Goal: Task Accomplishment & Management: Complete application form

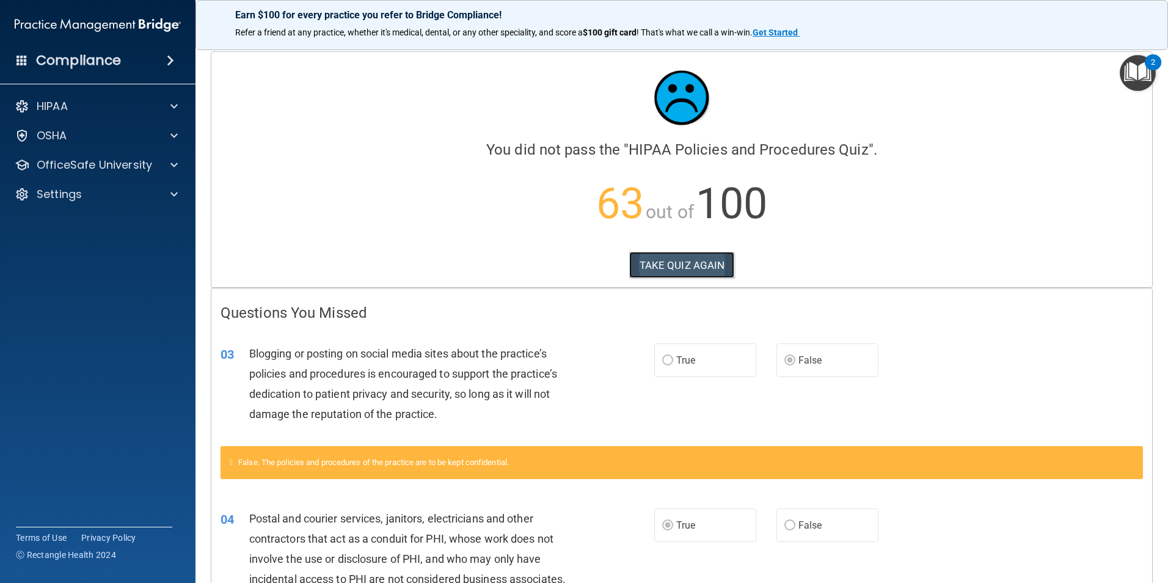
click at [686, 266] on button "TAKE QUIZ AGAIN" at bounding box center [682, 265] width 106 height 27
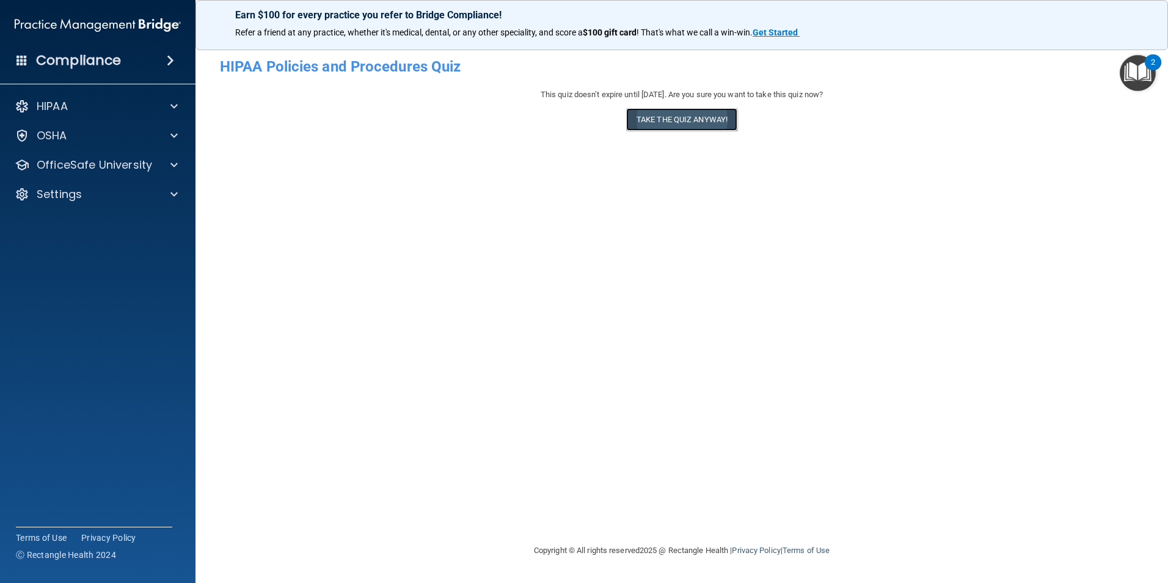
click at [674, 118] on button "Take the quiz anyway!" at bounding box center [681, 119] width 111 height 23
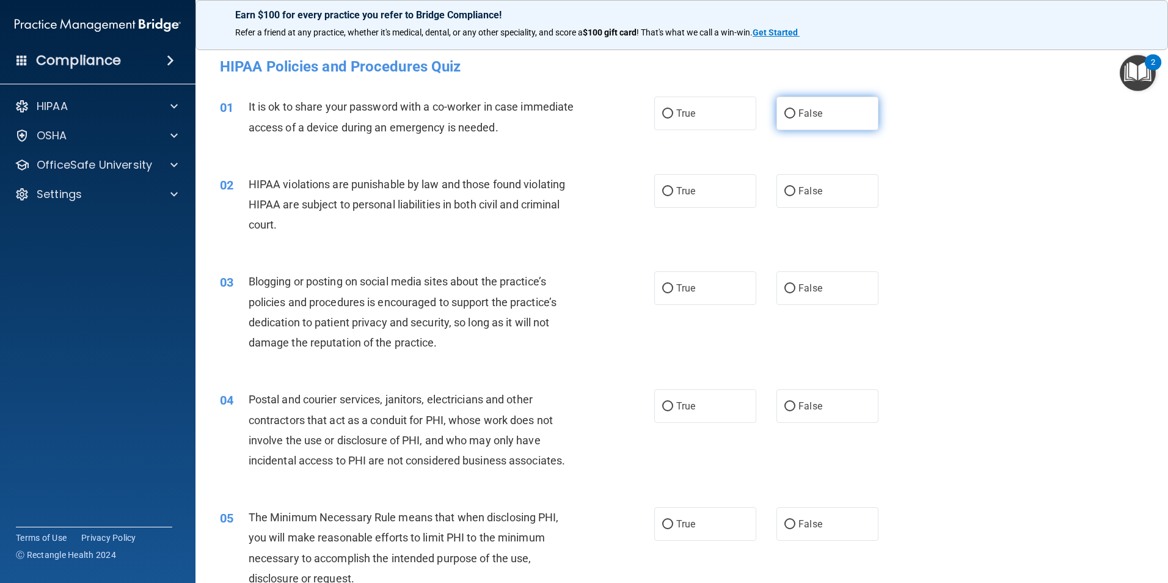
click at [799, 114] on span "False" at bounding box center [811, 114] width 24 height 12
click at [796, 114] on input "False" at bounding box center [790, 113] width 11 height 9
radio input "true"
click at [716, 175] on label "True" at bounding box center [705, 191] width 102 height 34
click at [673, 187] on input "True" at bounding box center [667, 191] width 11 height 9
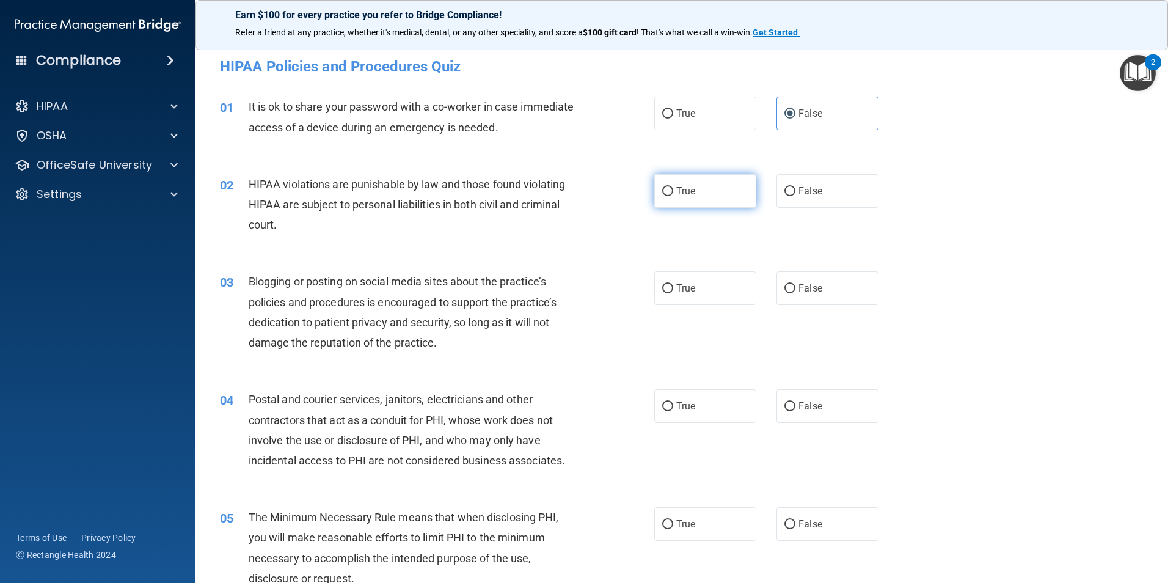
radio input "true"
click at [810, 277] on label "False" at bounding box center [828, 288] width 102 height 34
click at [796, 284] on input "False" at bounding box center [790, 288] width 11 height 9
radio input "true"
click at [701, 400] on label "True" at bounding box center [705, 406] width 102 height 34
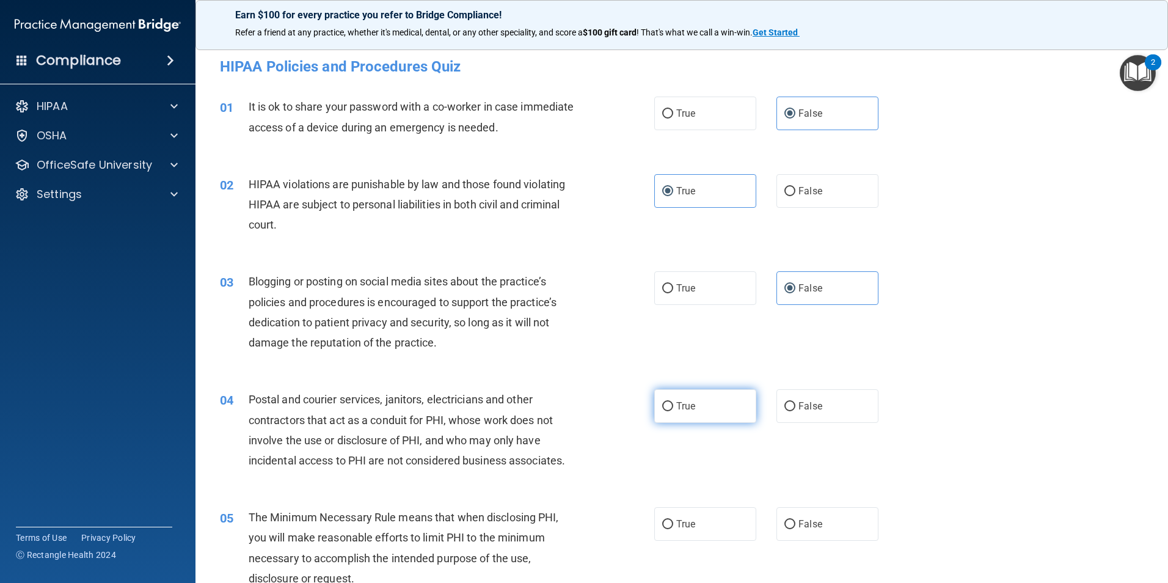
click at [673, 402] on input "True" at bounding box center [667, 406] width 11 height 9
radio input "true"
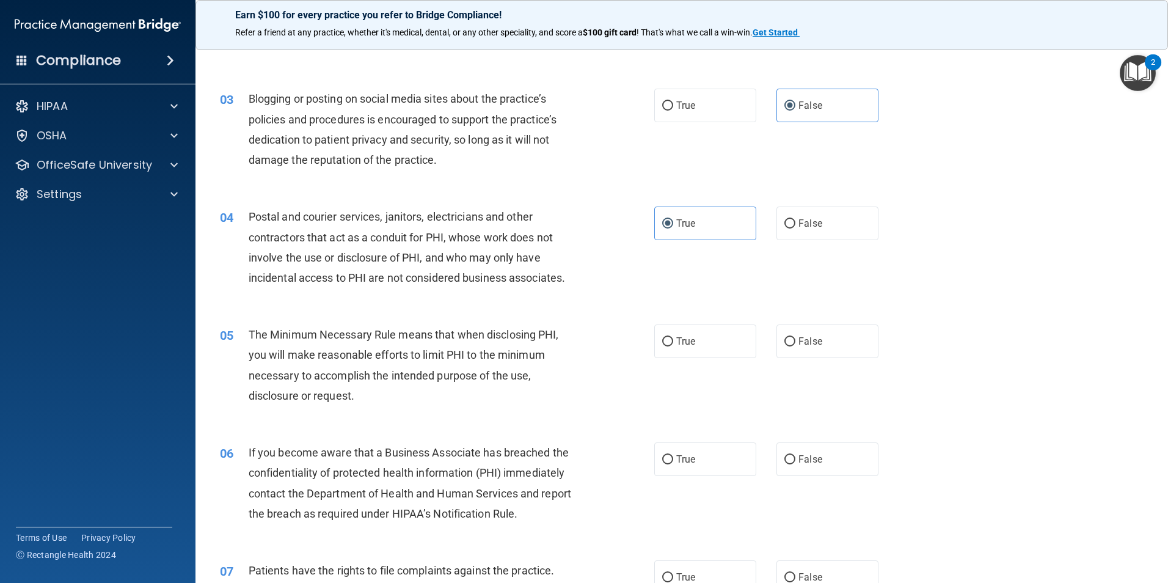
scroll to position [183, 0]
click at [689, 346] on label "True" at bounding box center [705, 341] width 102 height 34
click at [673, 346] on input "True" at bounding box center [667, 341] width 11 height 9
radio input "true"
click at [794, 469] on label "False" at bounding box center [828, 459] width 102 height 34
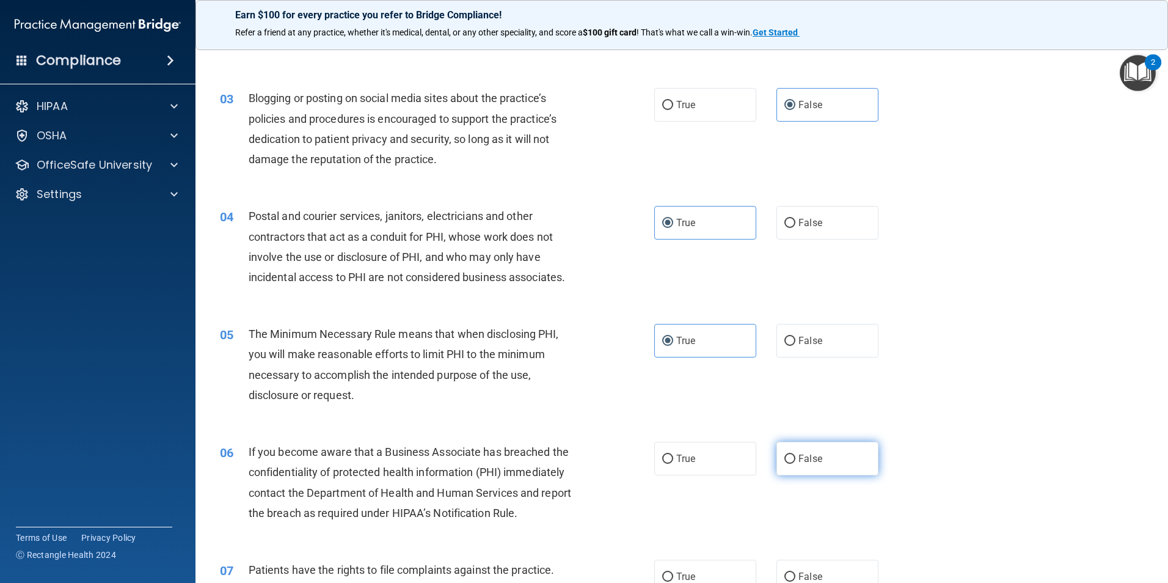
click at [794, 464] on input "False" at bounding box center [790, 459] width 11 height 9
radio input "true"
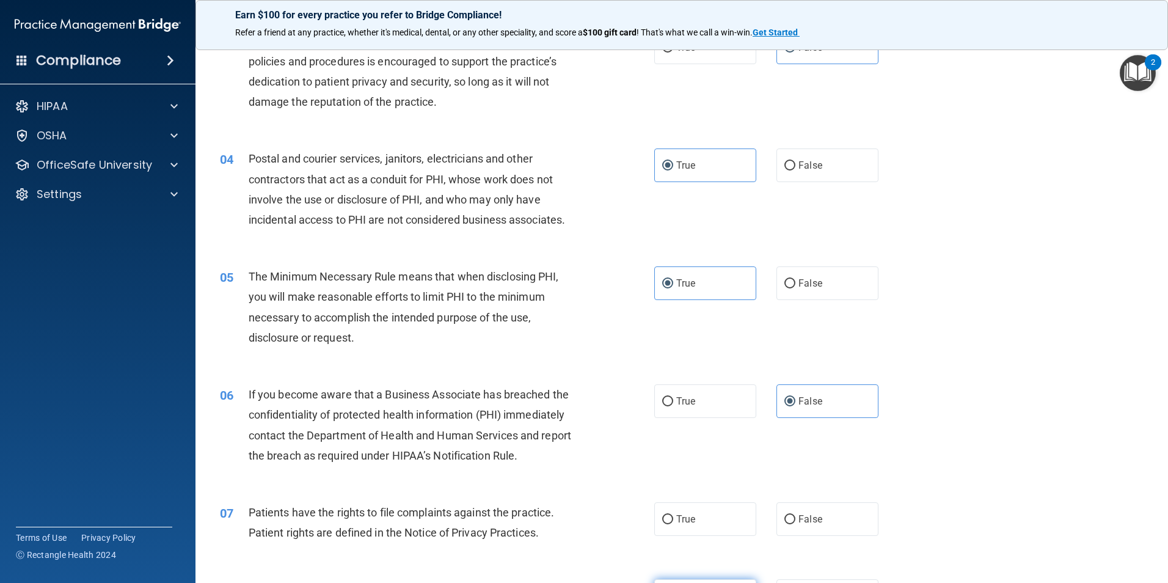
scroll to position [367, 0]
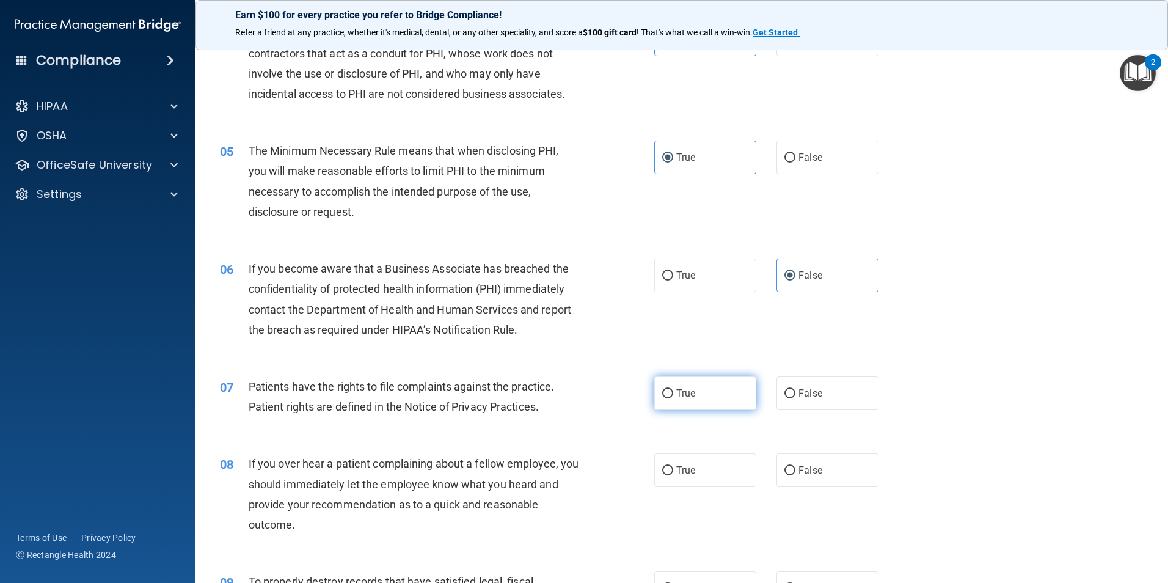
click at [698, 393] on label "True" at bounding box center [705, 393] width 102 height 34
click at [673, 393] on input "True" at bounding box center [667, 393] width 11 height 9
radio input "true"
click at [799, 471] on span "False" at bounding box center [811, 470] width 24 height 12
click at [794, 471] on input "False" at bounding box center [790, 470] width 11 height 9
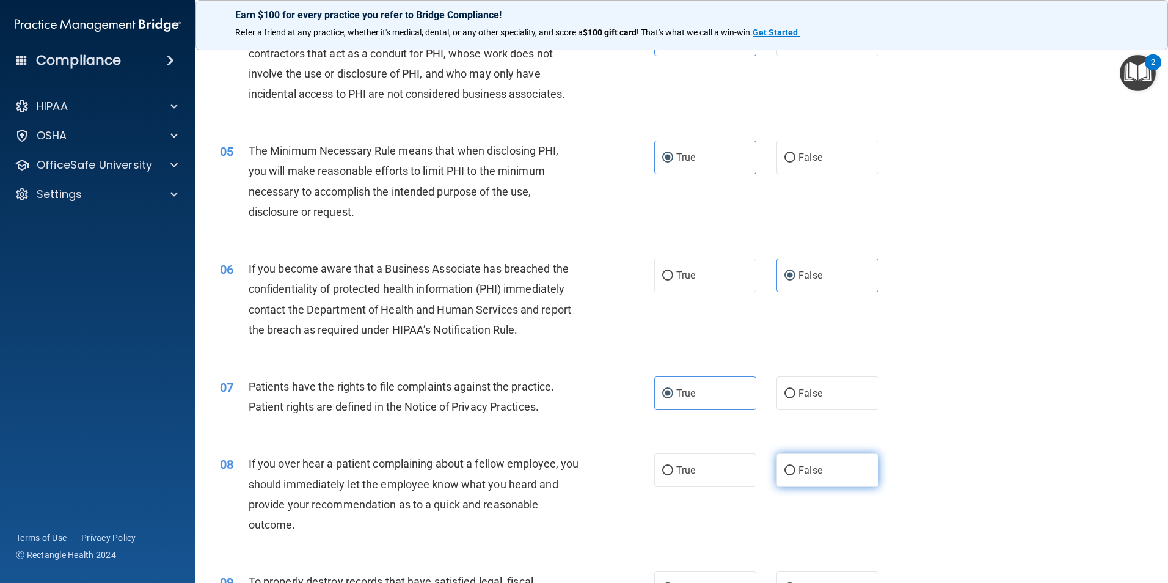
radio input "true"
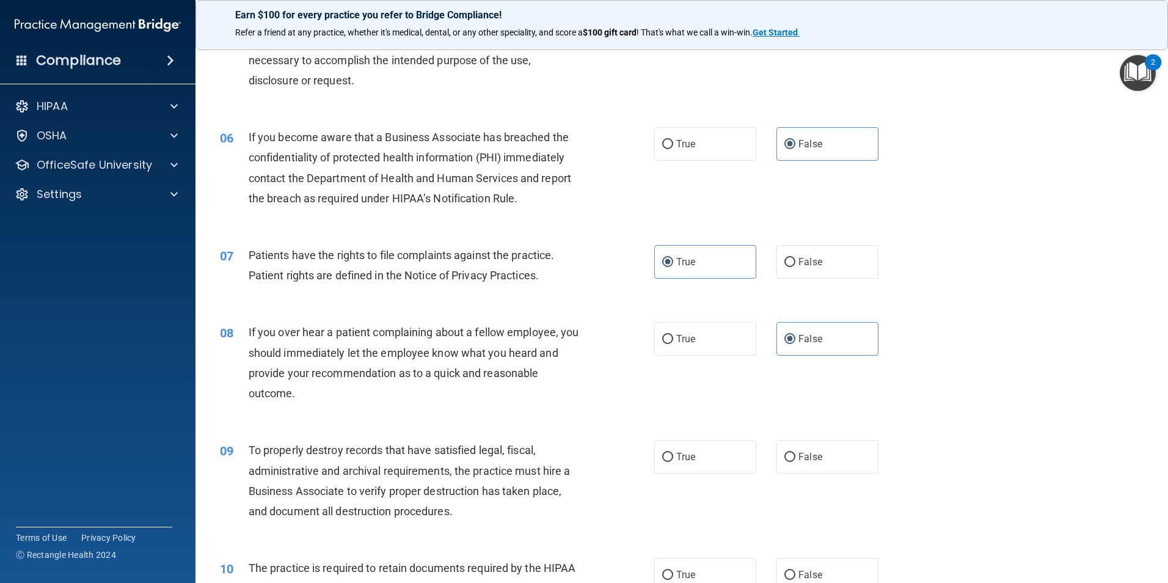
scroll to position [550, 0]
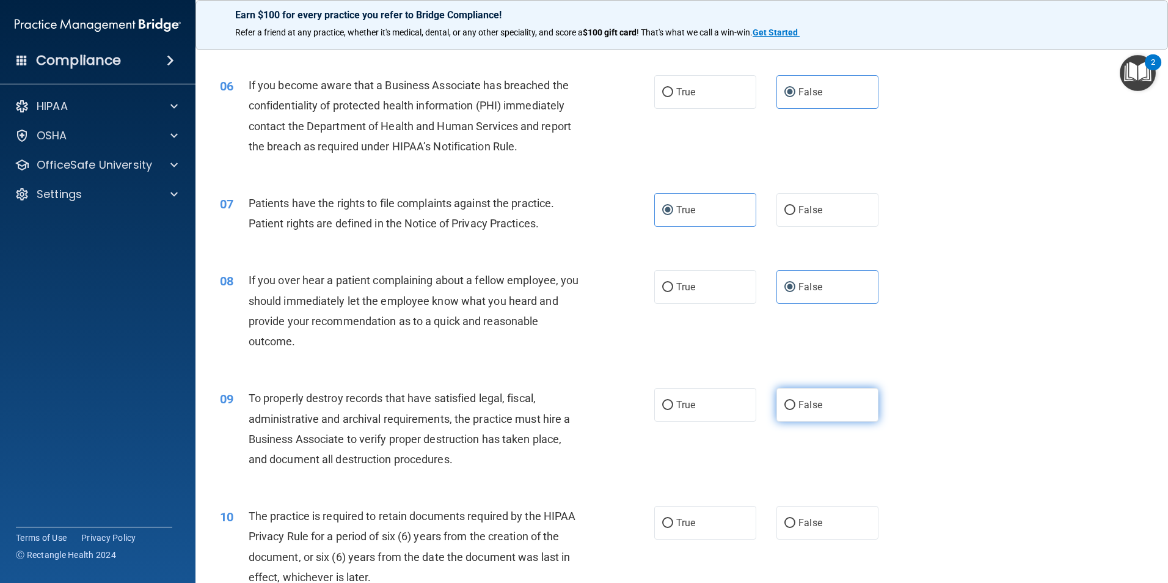
click at [805, 403] on span "False" at bounding box center [811, 405] width 24 height 12
click at [796, 403] on input "False" at bounding box center [790, 405] width 11 height 9
radio input "true"
click at [717, 511] on label "True" at bounding box center [705, 523] width 102 height 34
click at [673, 519] on input "True" at bounding box center [667, 523] width 11 height 9
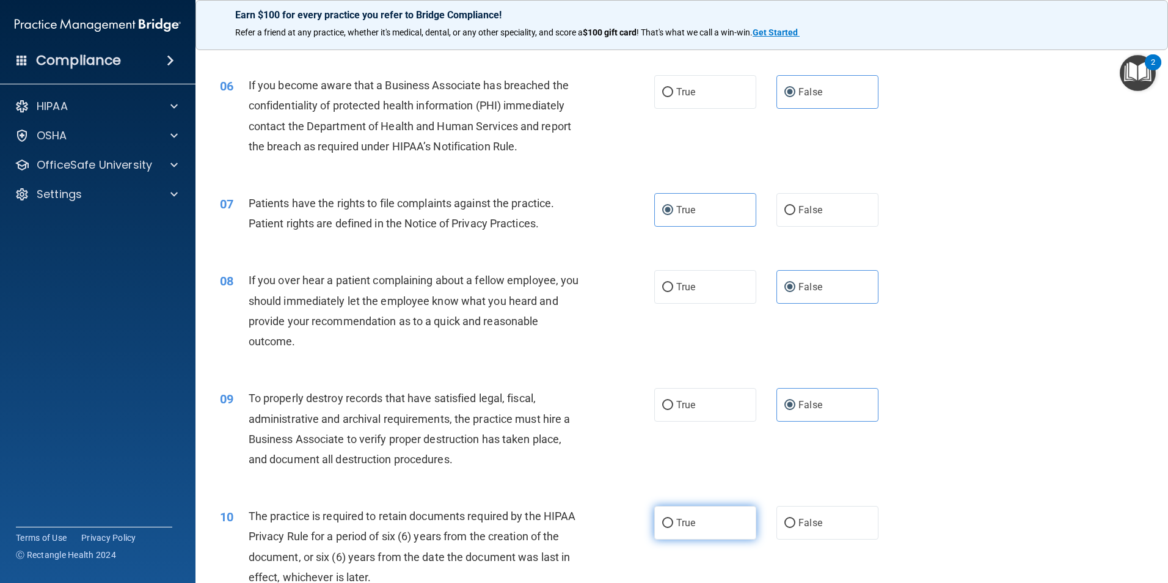
radio input "true"
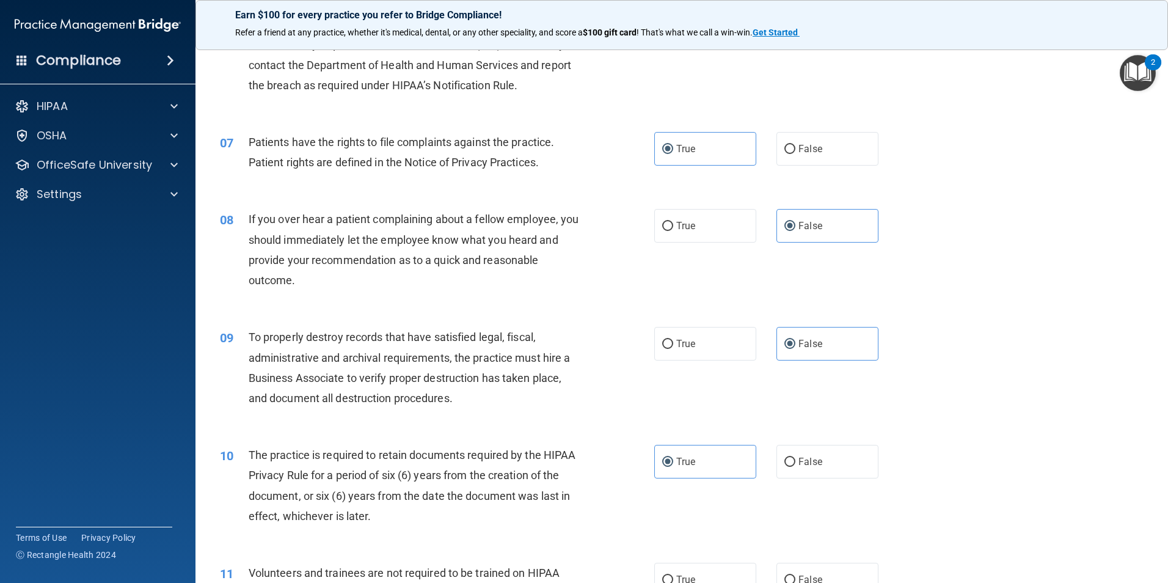
scroll to position [672, 0]
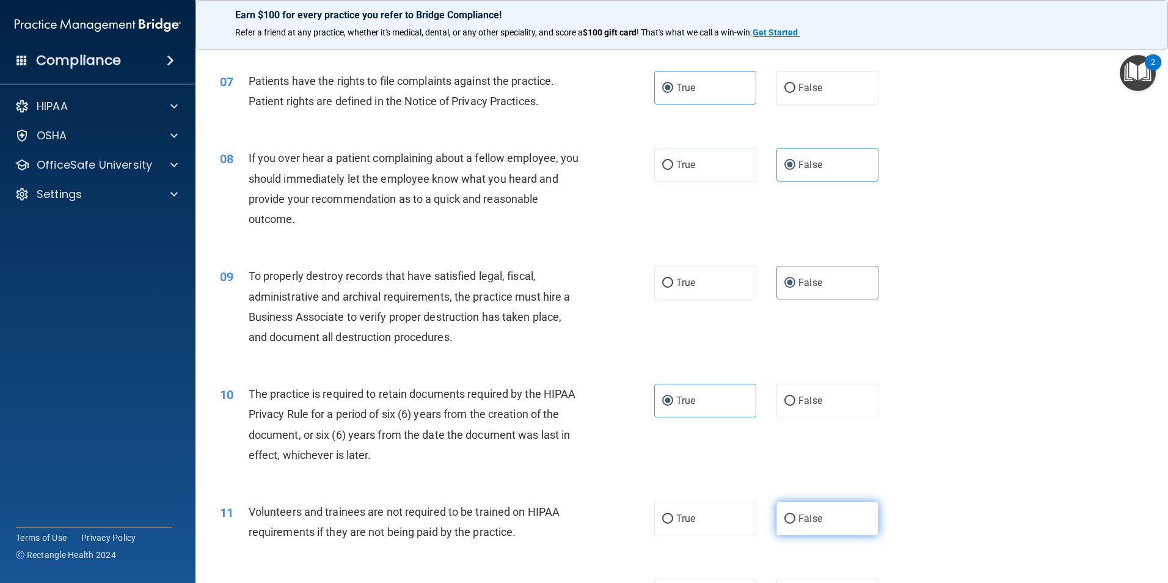
click at [838, 530] on label "False" at bounding box center [828, 519] width 102 height 34
click at [796, 524] on input "False" at bounding box center [790, 518] width 11 height 9
radio input "true"
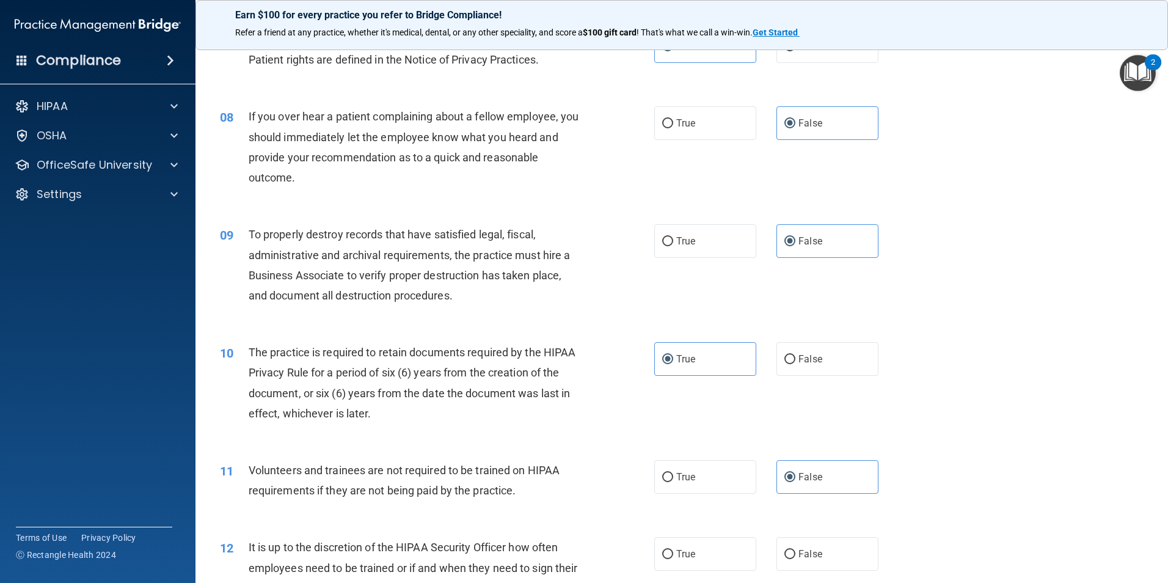
scroll to position [794, 0]
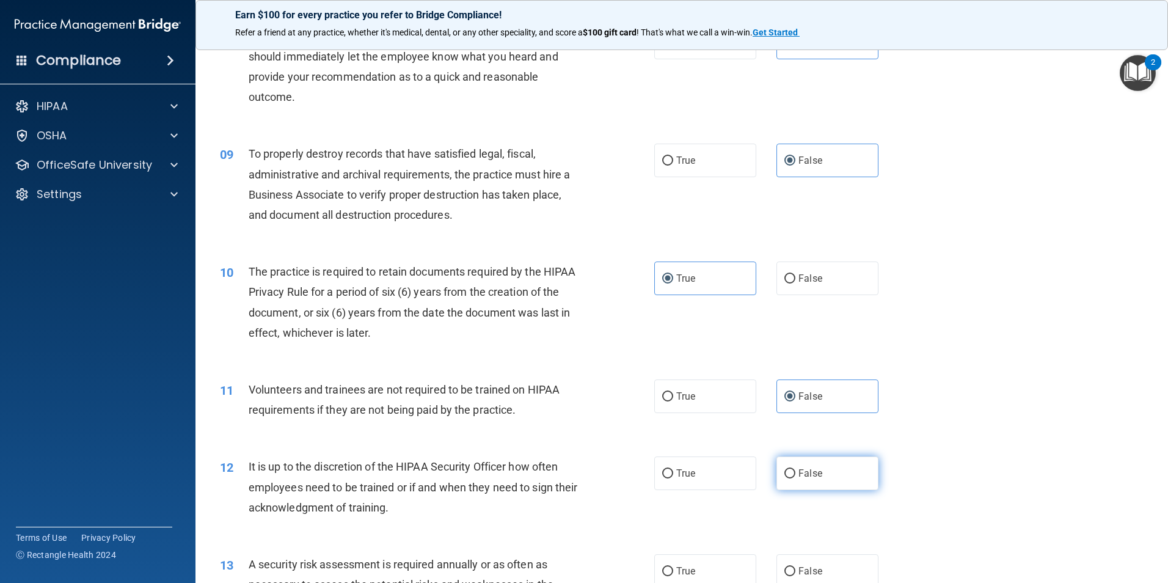
click at [809, 477] on span "False" at bounding box center [811, 473] width 24 height 12
click at [796, 477] on input "False" at bounding box center [790, 473] width 11 height 9
radio input "true"
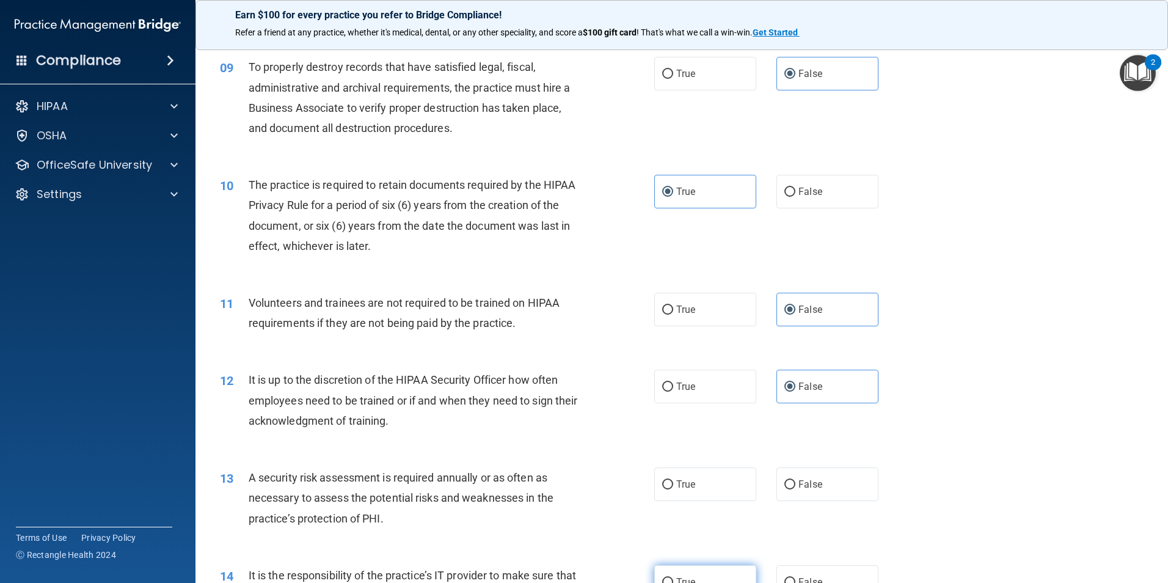
scroll to position [978, 0]
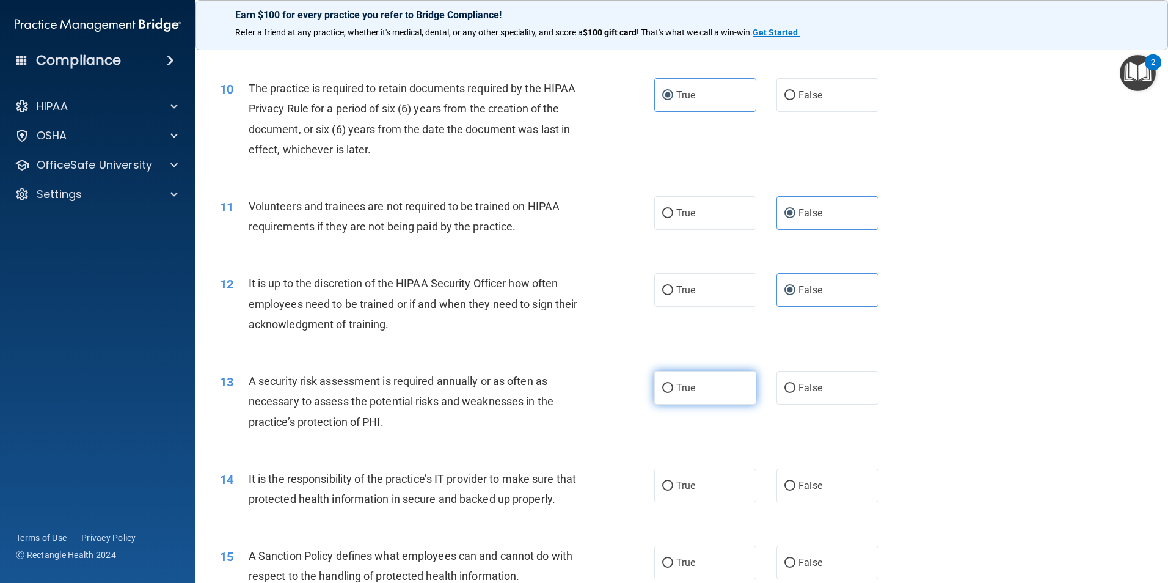
click at [736, 389] on label "True" at bounding box center [705, 388] width 102 height 34
click at [673, 389] on input "True" at bounding box center [667, 388] width 11 height 9
radio input "true"
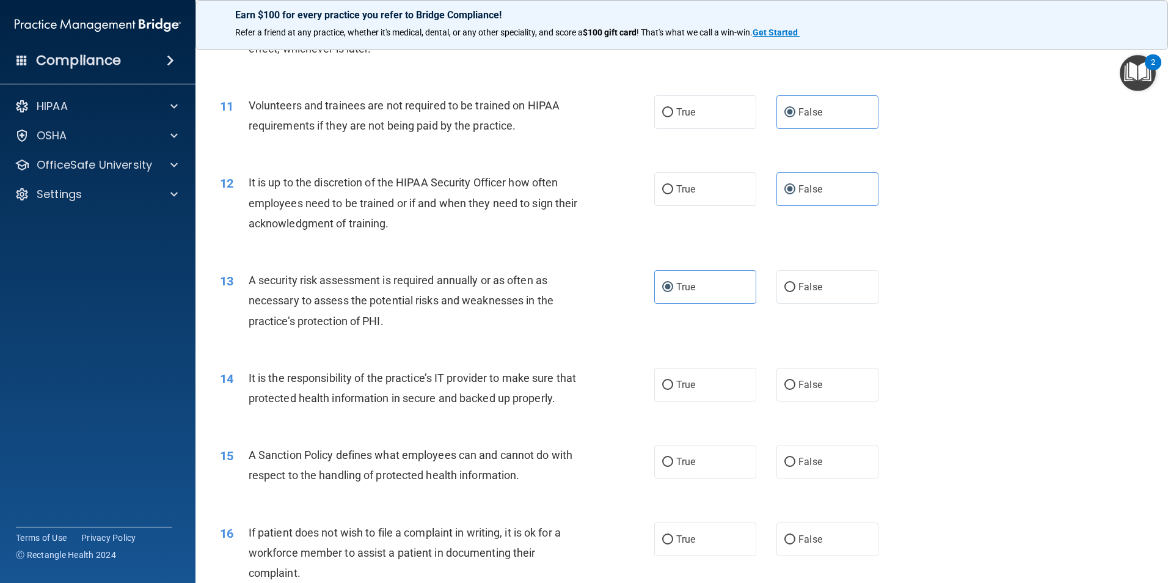
scroll to position [1100, 0]
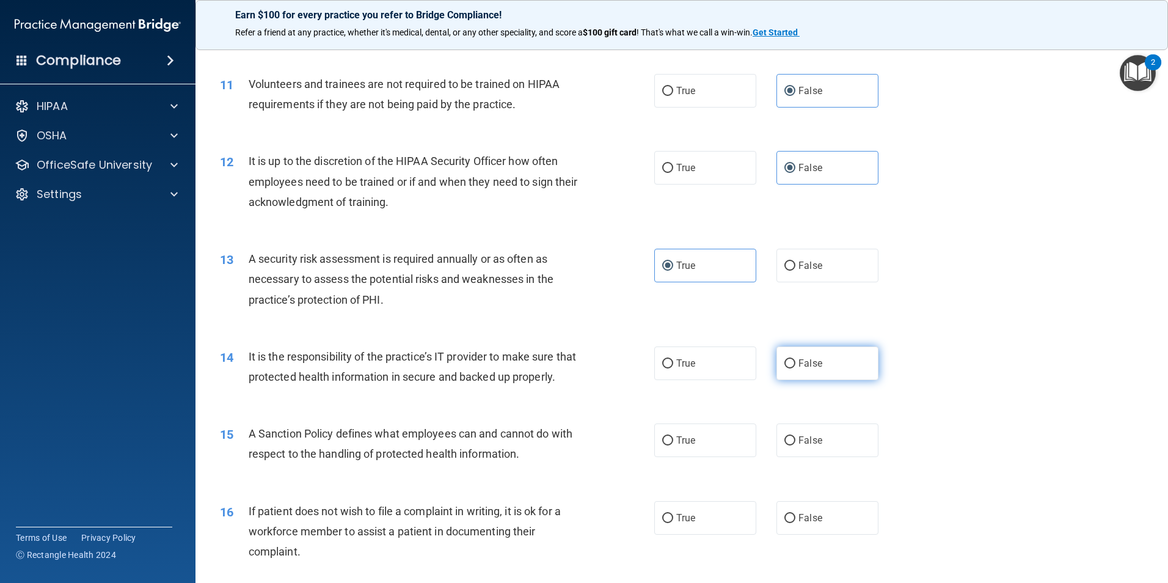
click at [796, 351] on label "False" at bounding box center [828, 363] width 102 height 34
click at [796, 359] on input "False" at bounding box center [790, 363] width 11 height 9
radio input "true"
click at [810, 457] on label "False" at bounding box center [828, 440] width 102 height 34
click at [796, 445] on input "False" at bounding box center [790, 440] width 11 height 9
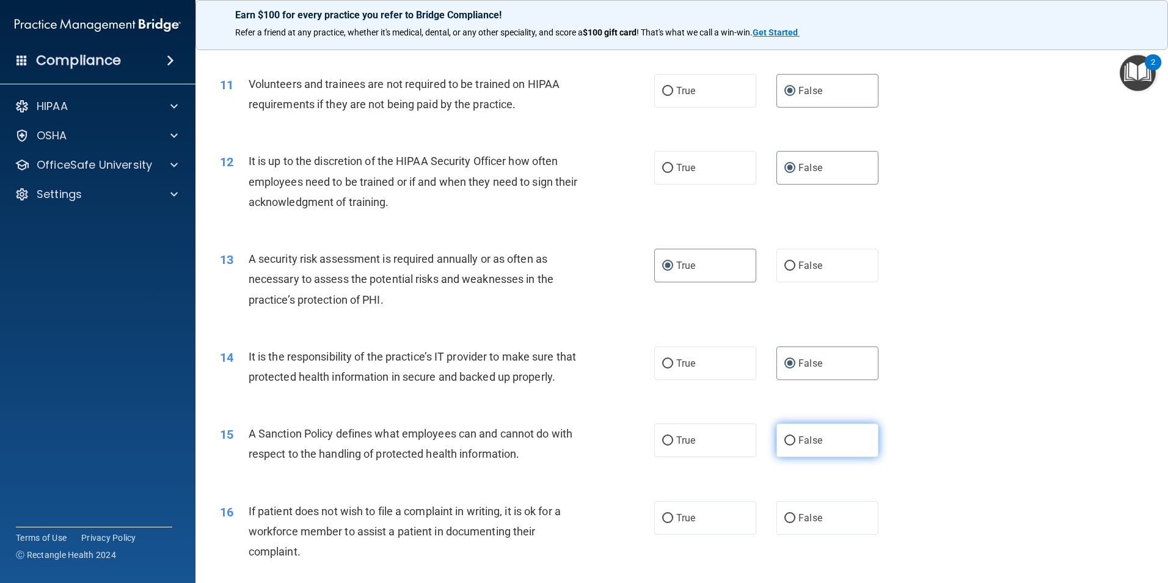
radio input "true"
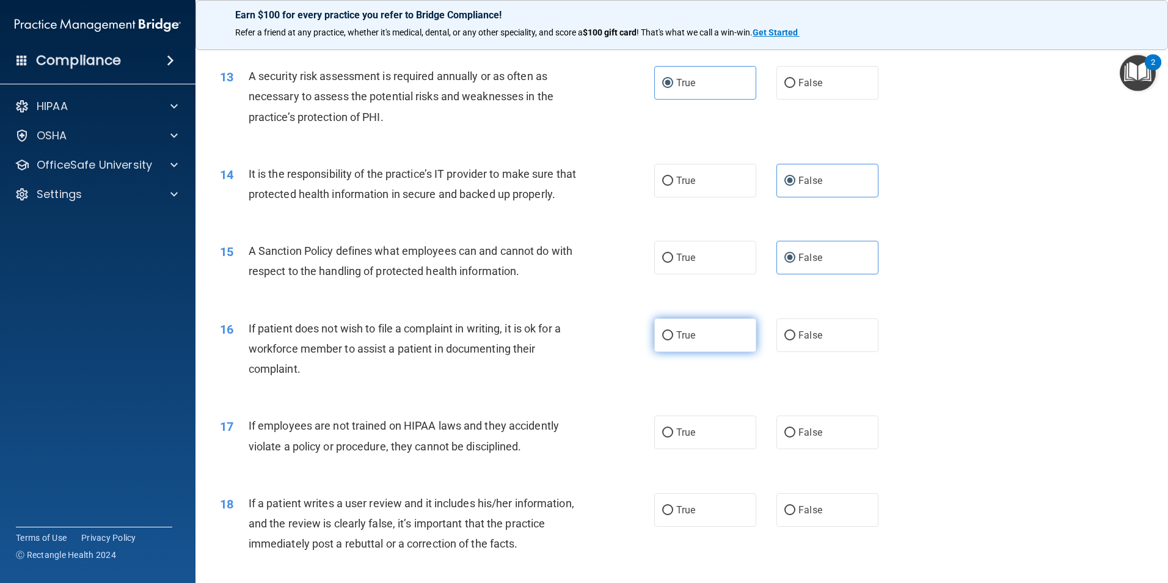
scroll to position [1283, 0]
click at [702, 341] on label "True" at bounding box center [705, 335] width 102 height 34
click at [673, 340] on input "True" at bounding box center [667, 335] width 11 height 9
radio input "true"
click at [808, 437] on span "False" at bounding box center [811, 432] width 24 height 12
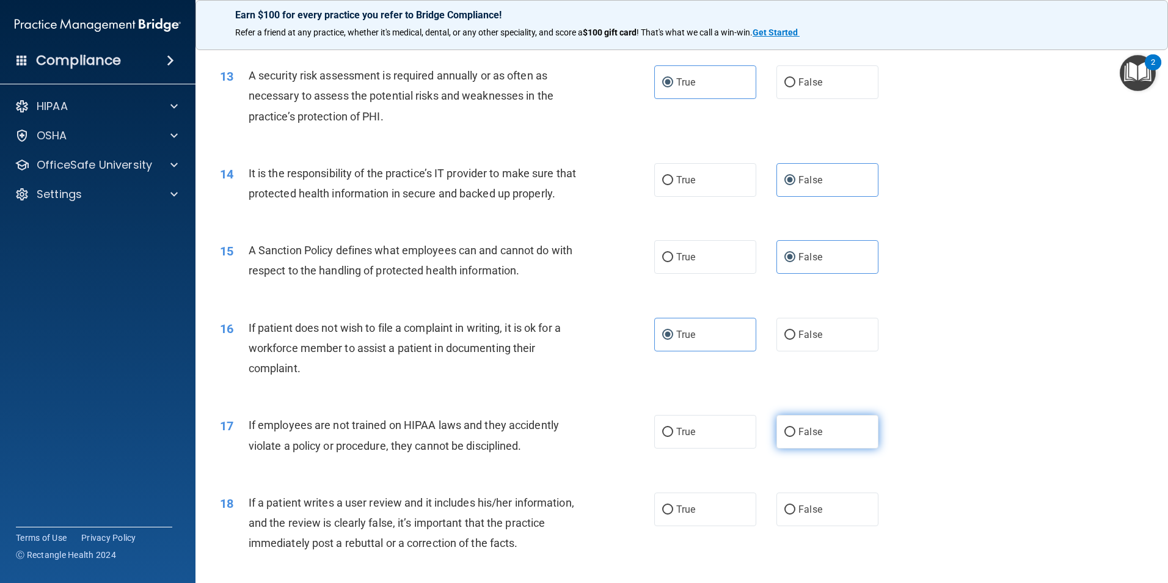
click at [796, 437] on input "False" at bounding box center [790, 432] width 11 height 9
radio input "true"
click at [811, 515] on span "False" at bounding box center [811, 509] width 24 height 12
click at [796, 514] on input "False" at bounding box center [790, 509] width 11 height 9
radio input "true"
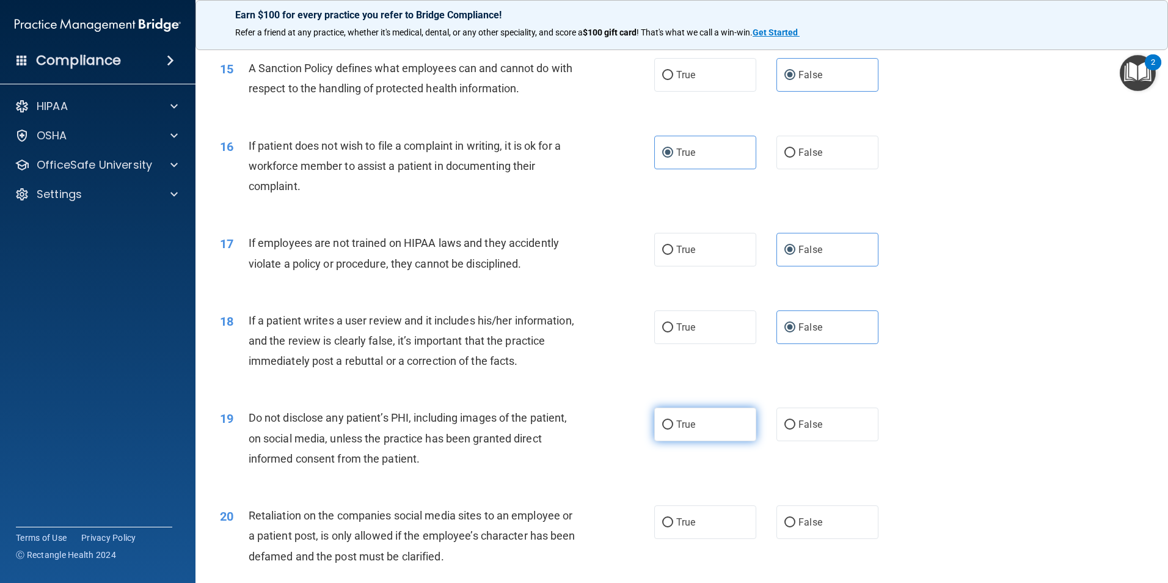
scroll to position [1466, 0]
click at [716, 437] on label "True" at bounding box center [705, 423] width 102 height 34
click at [673, 428] on input "True" at bounding box center [667, 423] width 11 height 9
radio input "true"
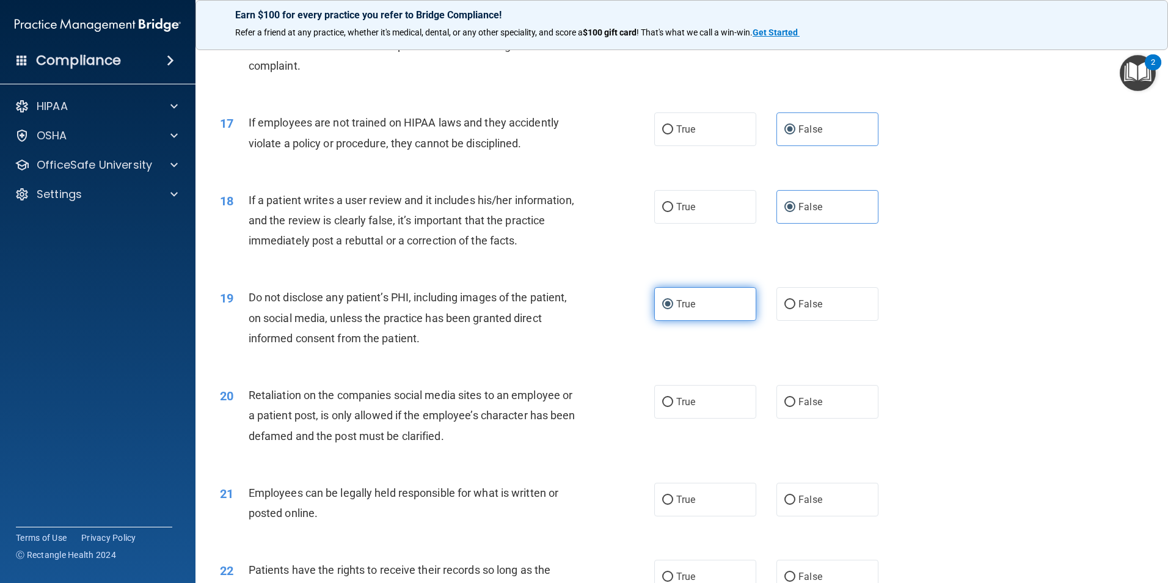
scroll to position [1650, 0]
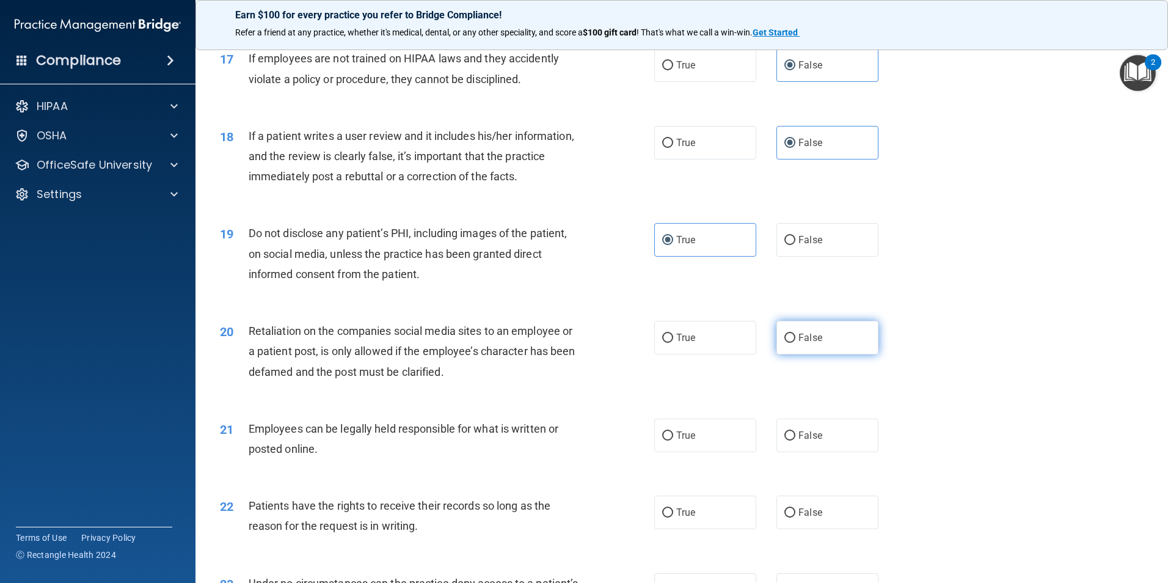
click at [813, 343] on span "False" at bounding box center [811, 338] width 24 height 12
click at [796, 343] on input "False" at bounding box center [790, 338] width 11 height 9
radio input "true"
click at [676, 441] on span "True" at bounding box center [685, 436] width 19 height 12
click at [673, 441] on input "True" at bounding box center [667, 435] width 11 height 9
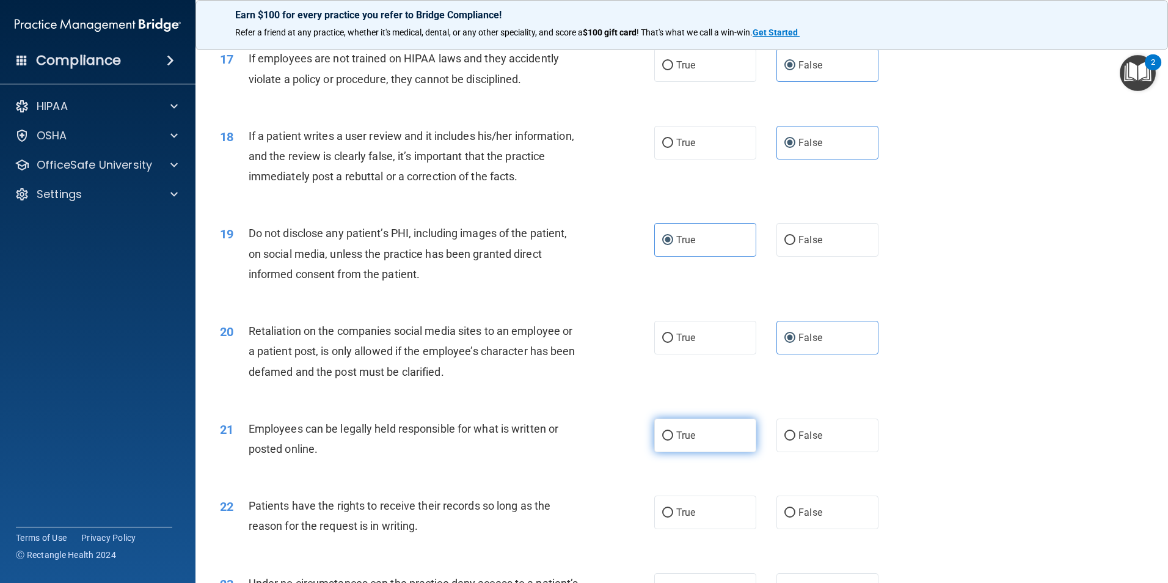
radio input "true"
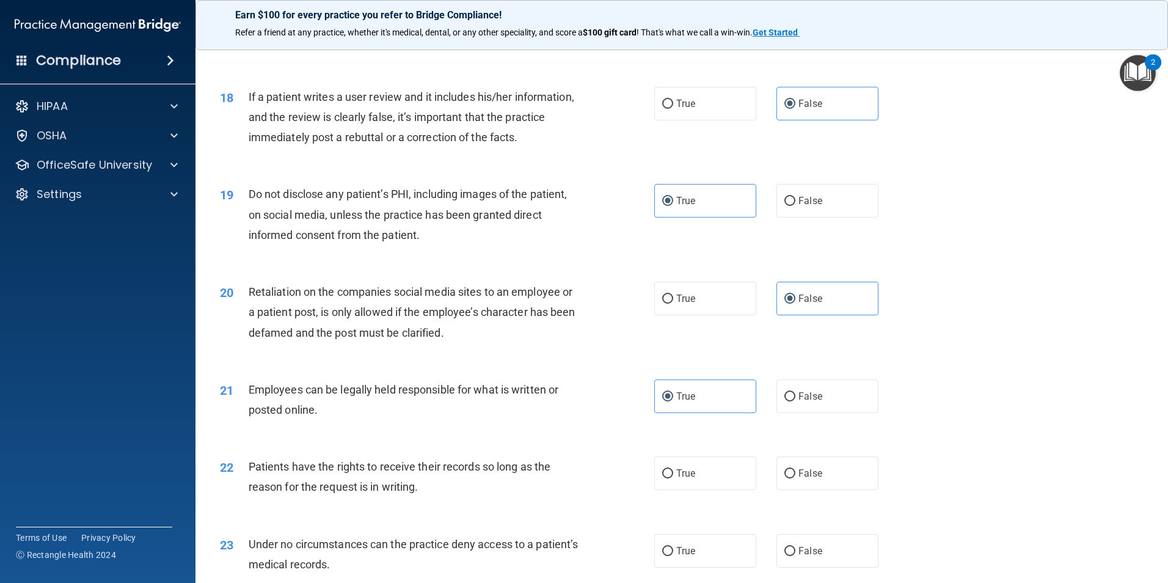
scroll to position [1711, 0]
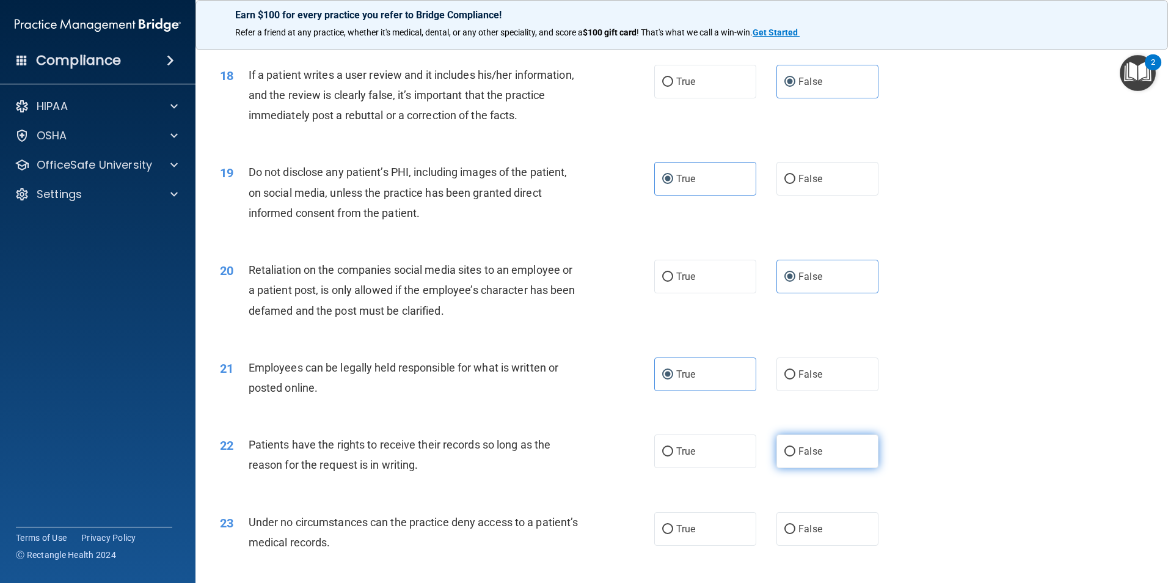
click at [790, 458] on label "False" at bounding box center [828, 451] width 102 height 34
click at [790, 456] on input "False" at bounding box center [790, 451] width 11 height 9
radio input "true"
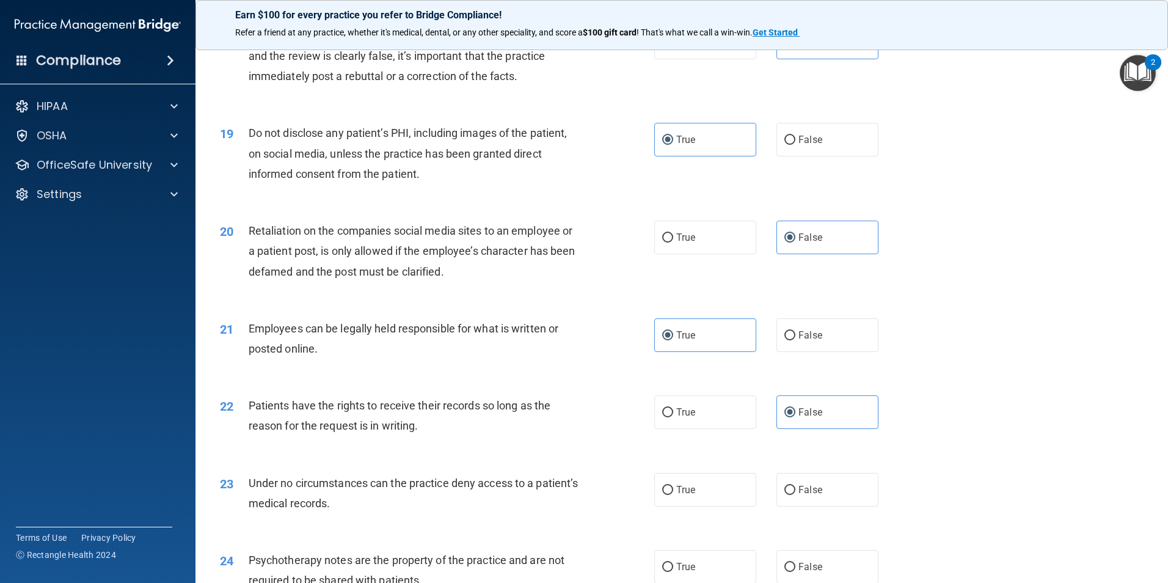
scroll to position [1772, 0]
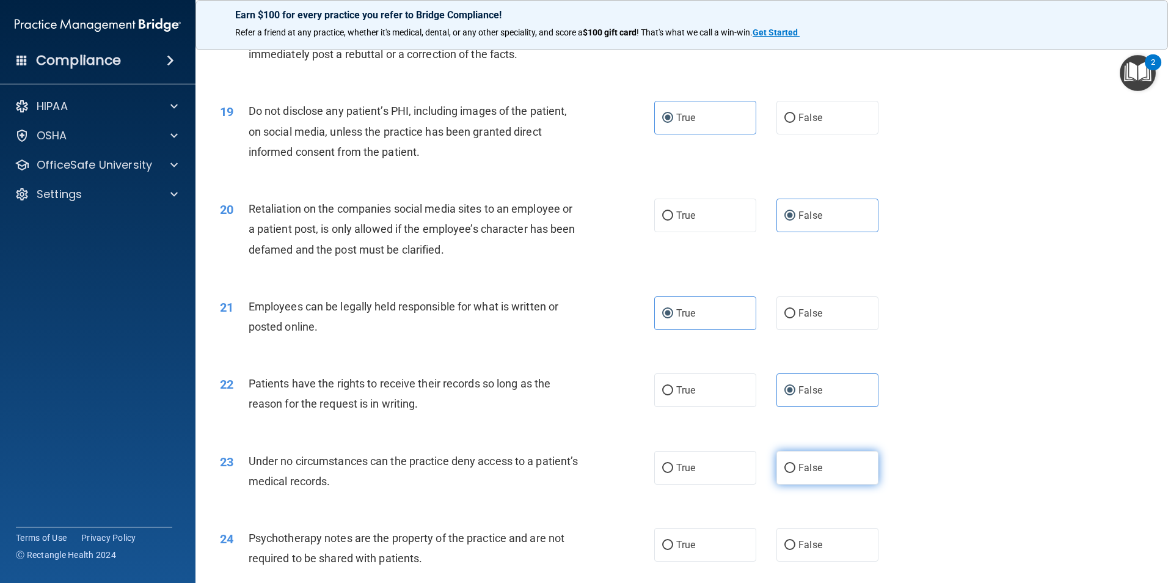
click at [811, 478] on label "False" at bounding box center [828, 468] width 102 height 34
click at [796, 473] on input "False" at bounding box center [790, 468] width 11 height 9
radio input "true"
click at [682, 553] on label "True" at bounding box center [705, 545] width 102 height 34
click at [673, 550] on input "True" at bounding box center [667, 545] width 11 height 9
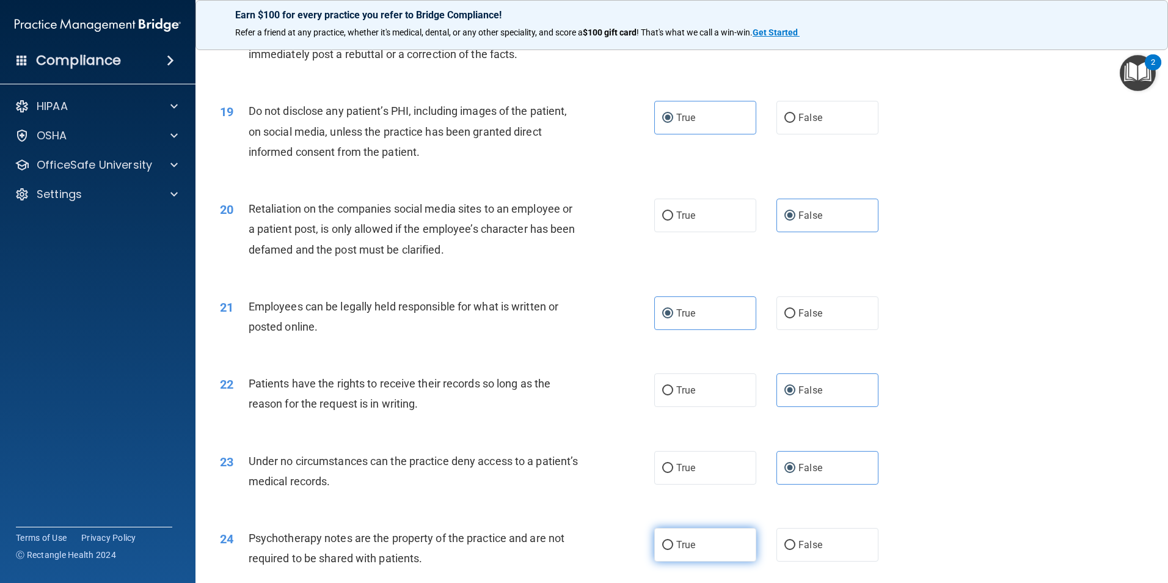
radio input "true"
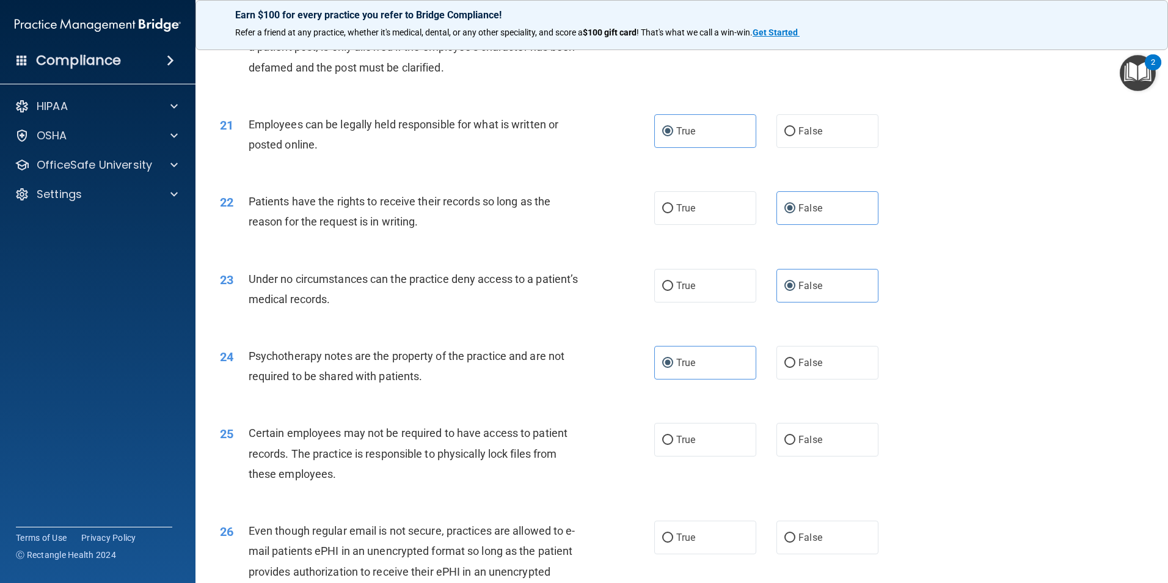
scroll to position [1955, 0]
click at [690, 453] on label "True" at bounding box center [705, 439] width 102 height 34
click at [673, 444] on input "True" at bounding box center [667, 438] width 11 height 9
radio input "true"
click at [696, 553] on label "True" at bounding box center [705, 536] width 102 height 34
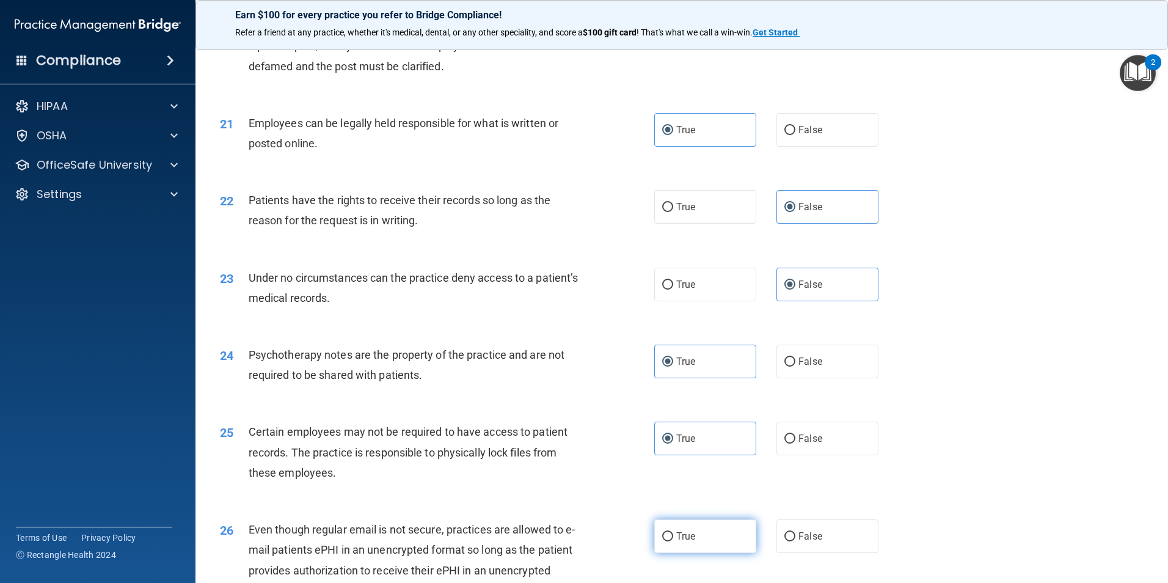
click at [673, 541] on input "True" at bounding box center [667, 536] width 11 height 9
radio input "true"
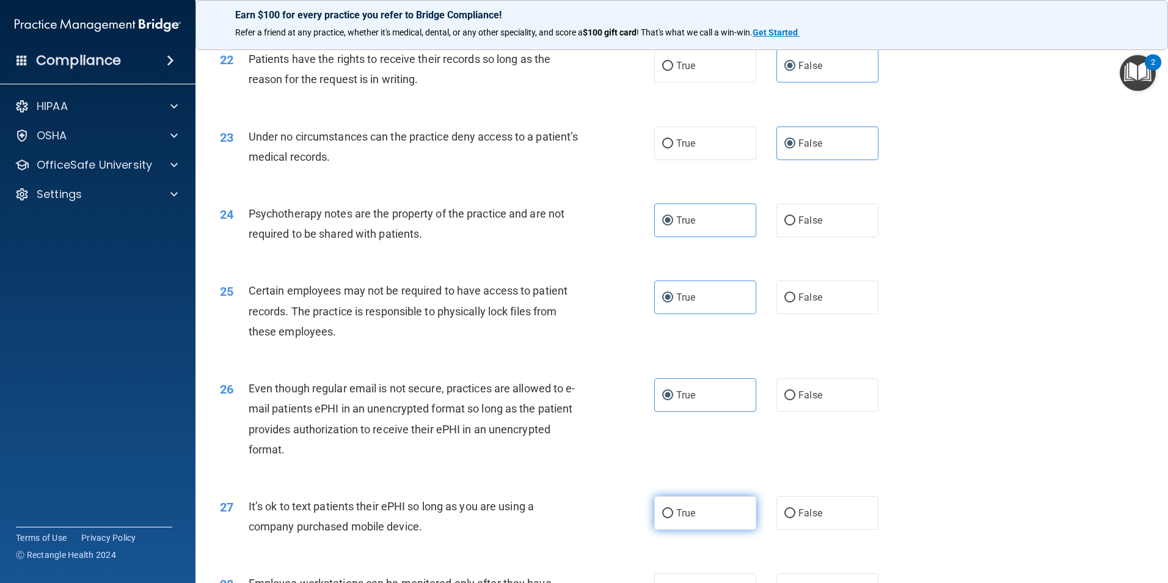
scroll to position [2138, 0]
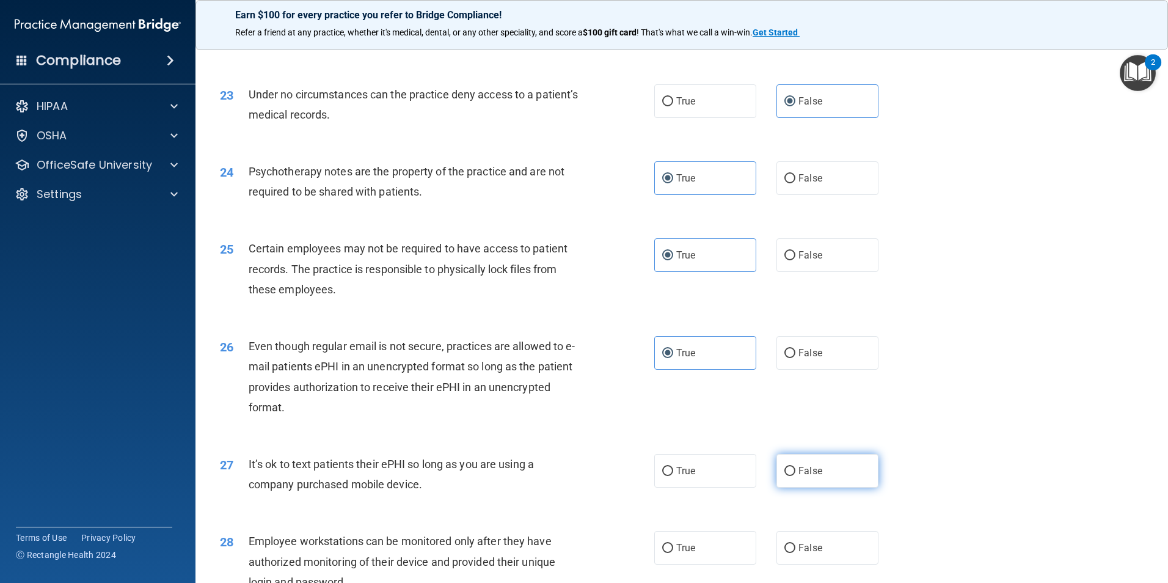
click at [780, 483] on label "False" at bounding box center [828, 471] width 102 height 34
click at [785, 476] on input "False" at bounding box center [790, 471] width 11 height 9
radio input "true"
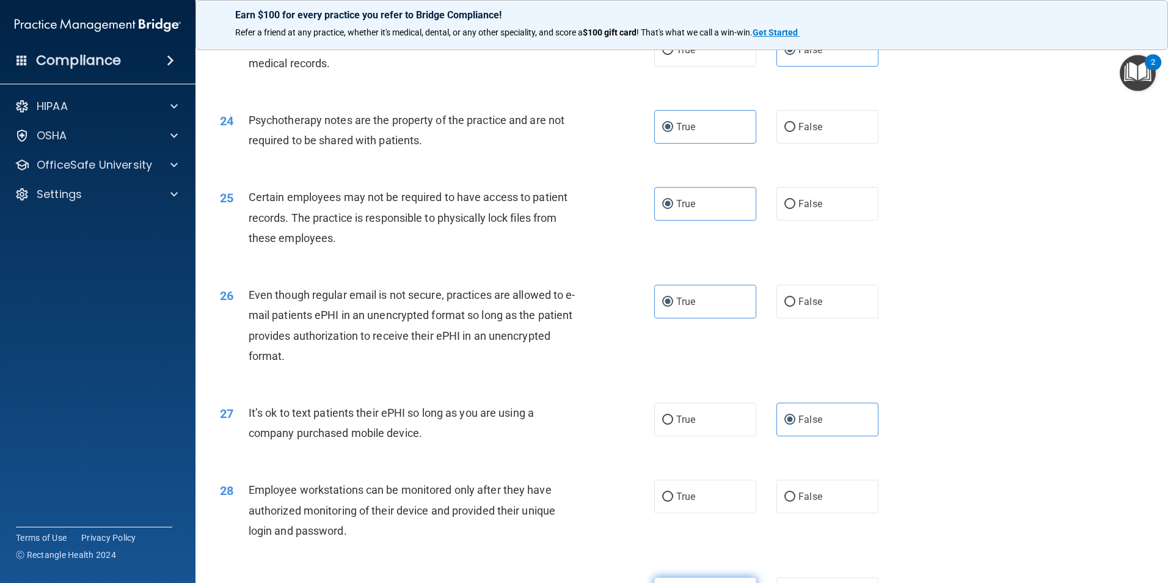
scroll to position [2322, 0]
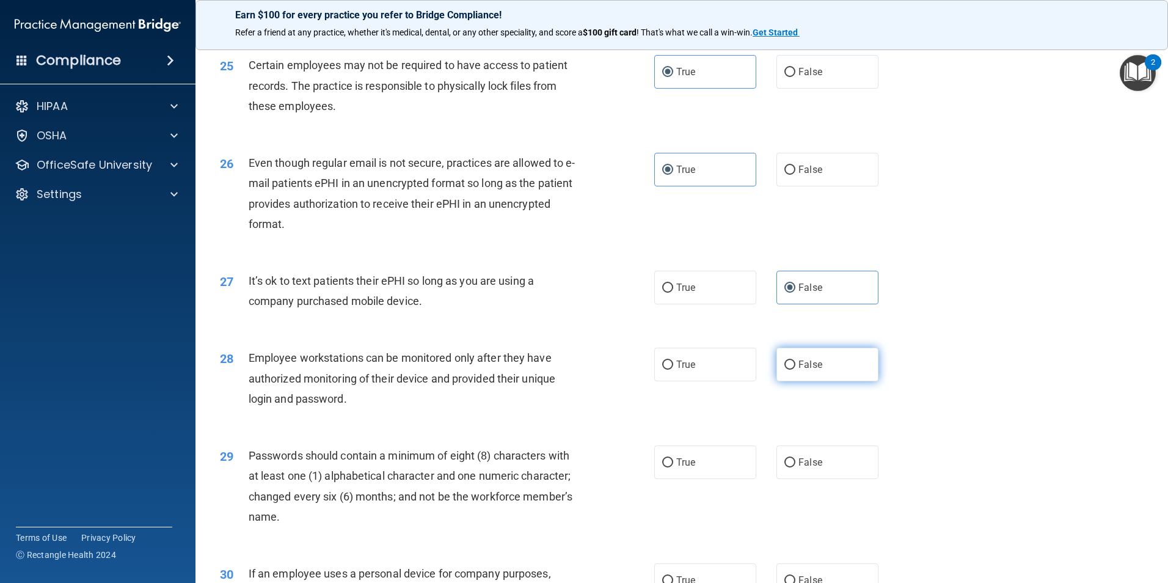
click at [813, 370] on span "False" at bounding box center [811, 365] width 24 height 12
click at [796, 370] on input "False" at bounding box center [790, 364] width 11 height 9
radio input "true"
click at [694, 475] on label "True" at bounding box center [705, 462] width 102 height 34
click at [673, 467] on input "True" at bounding box center [667, 462] width 11 height 9
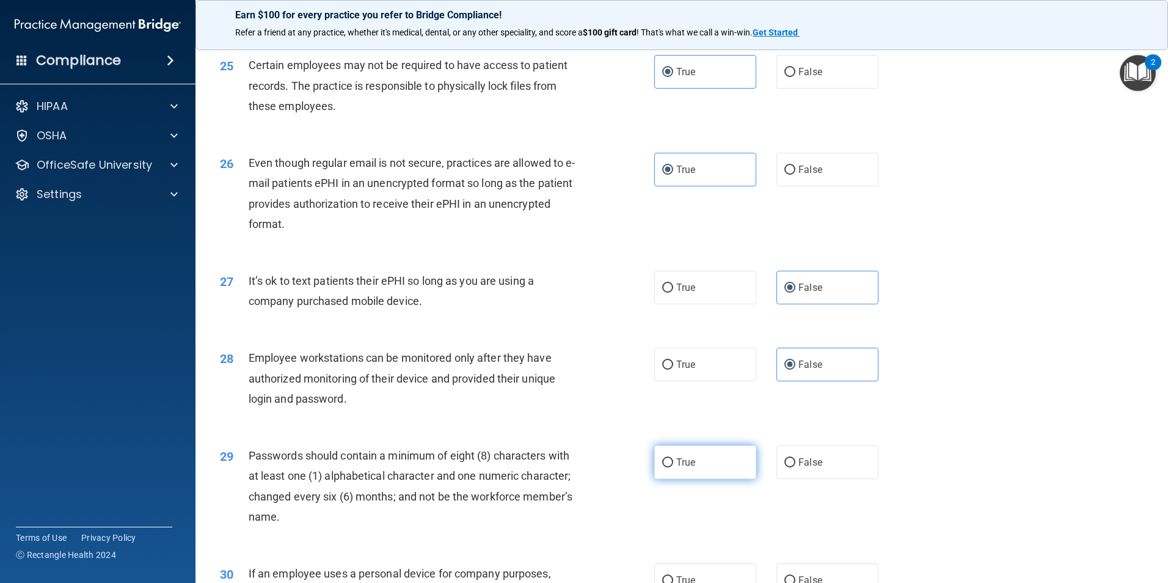
radio input "true"
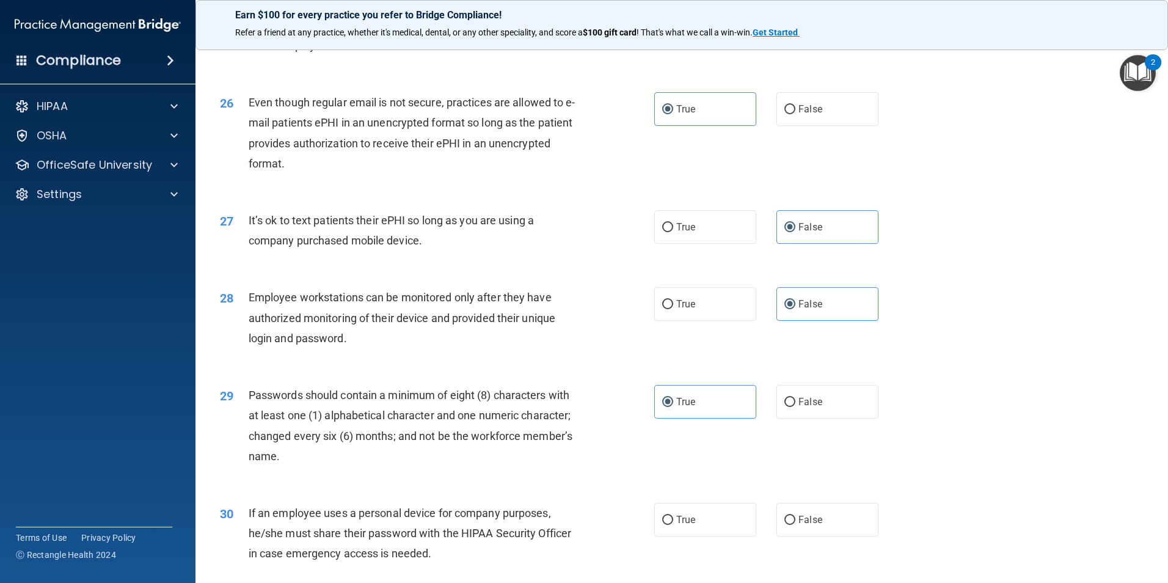
scroll to position [2484, 0]
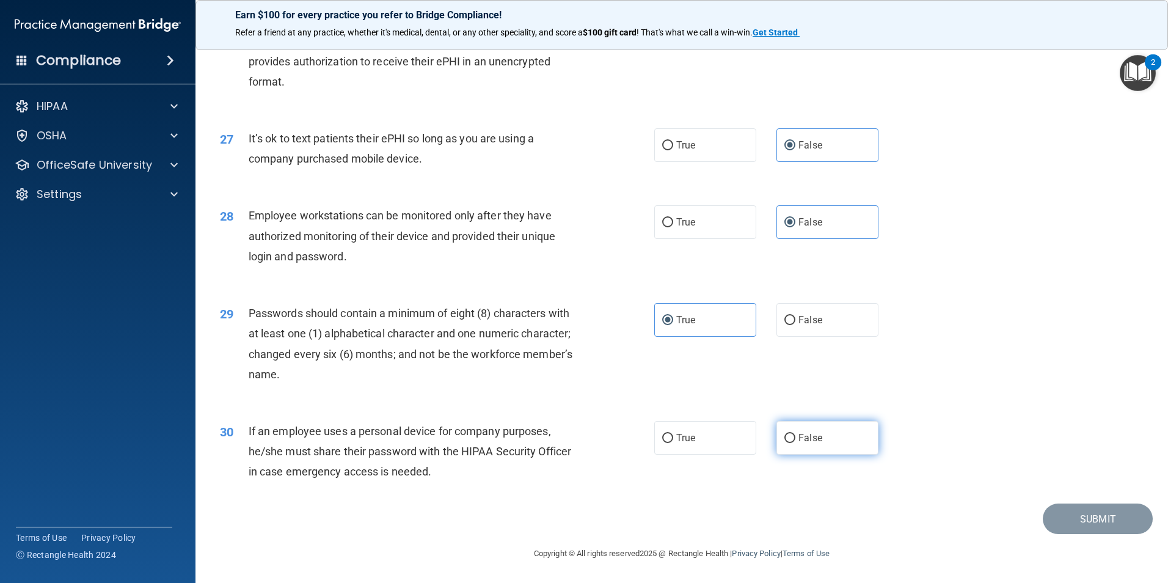
click at [785, 441] on input "False" at bounding box center [790, 438] width 11 height 9
radio input "true"
click at [1103, 515] on button "Submit" at bounding box center [1098, 518] width 110 height 31
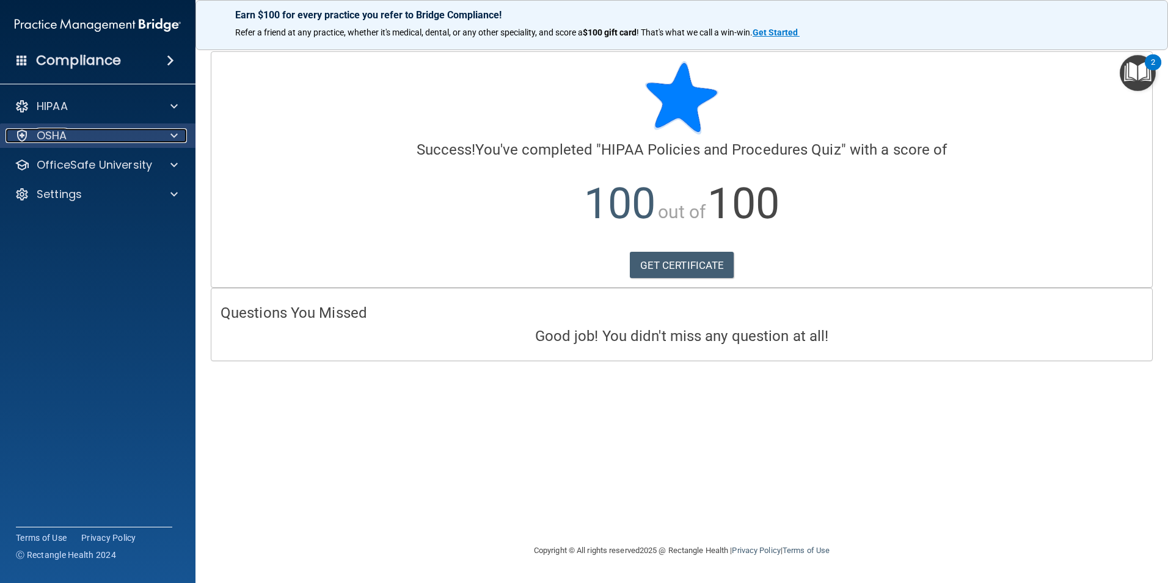
click at [177, 136] on span at bounding box center [173, 135] width 7 height 15
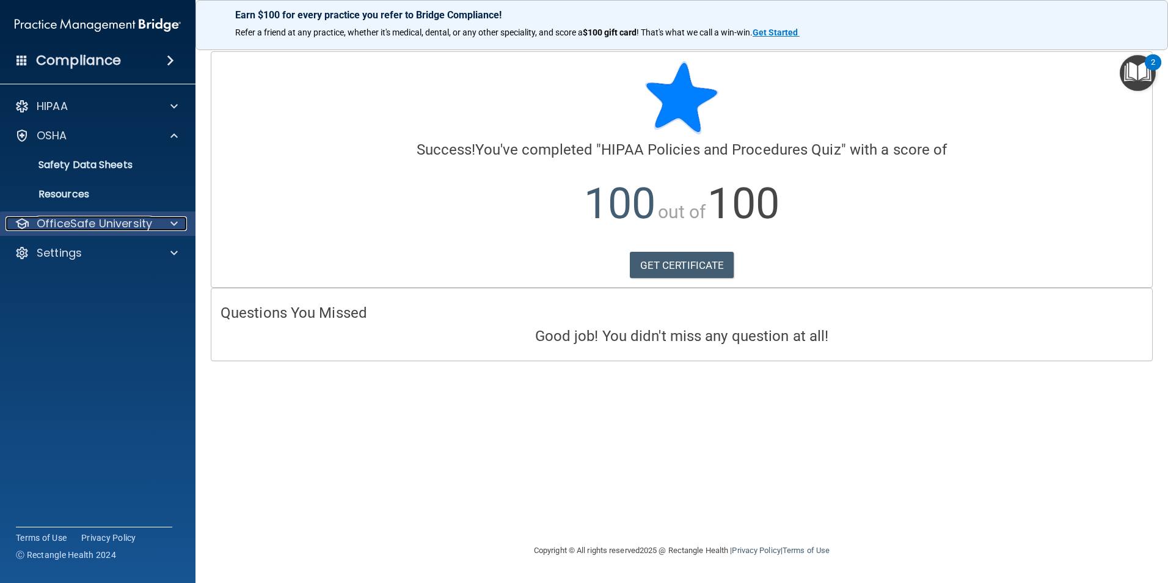
click at [180, 225] on div at bounding box center [172, 223] width 31 height 15
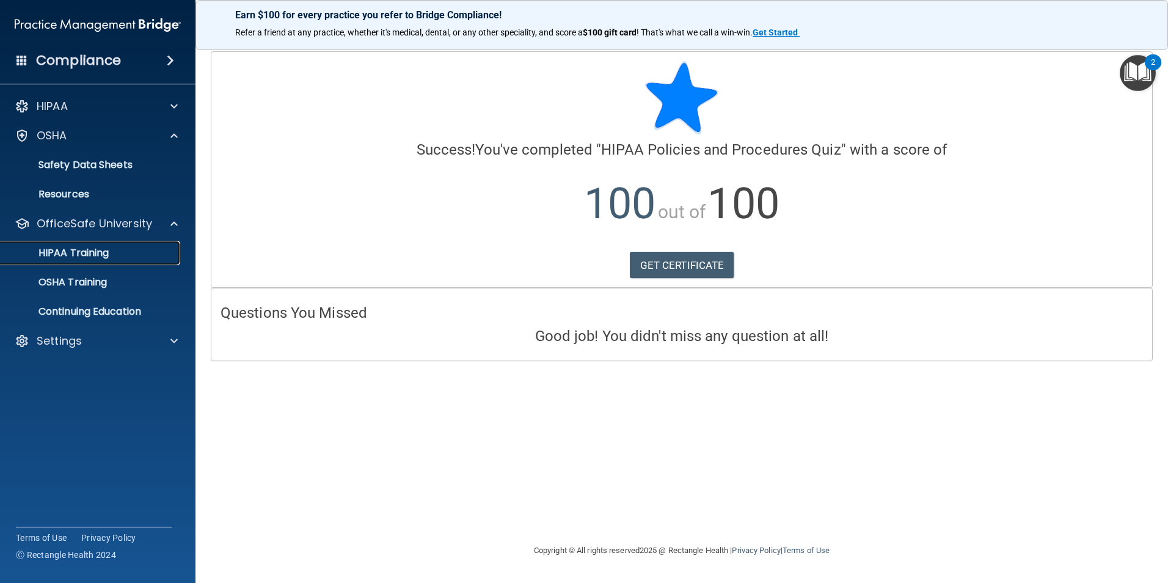
click at [102, 252] on p "HIPAA Training" at bounding box center [58, 253] width 101 height 12
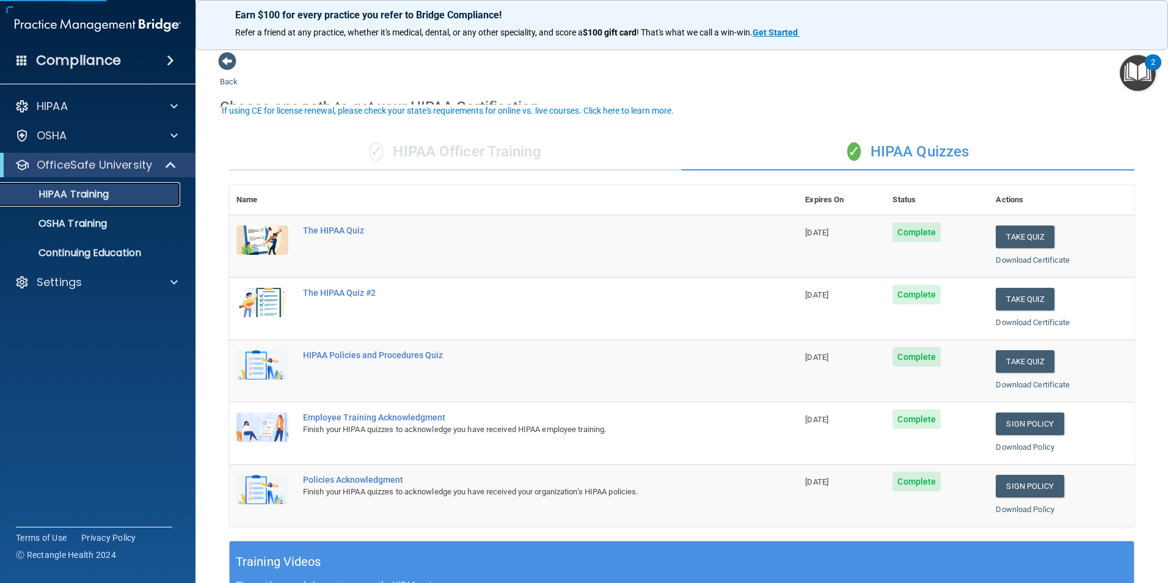
scroll to position [61, 0]
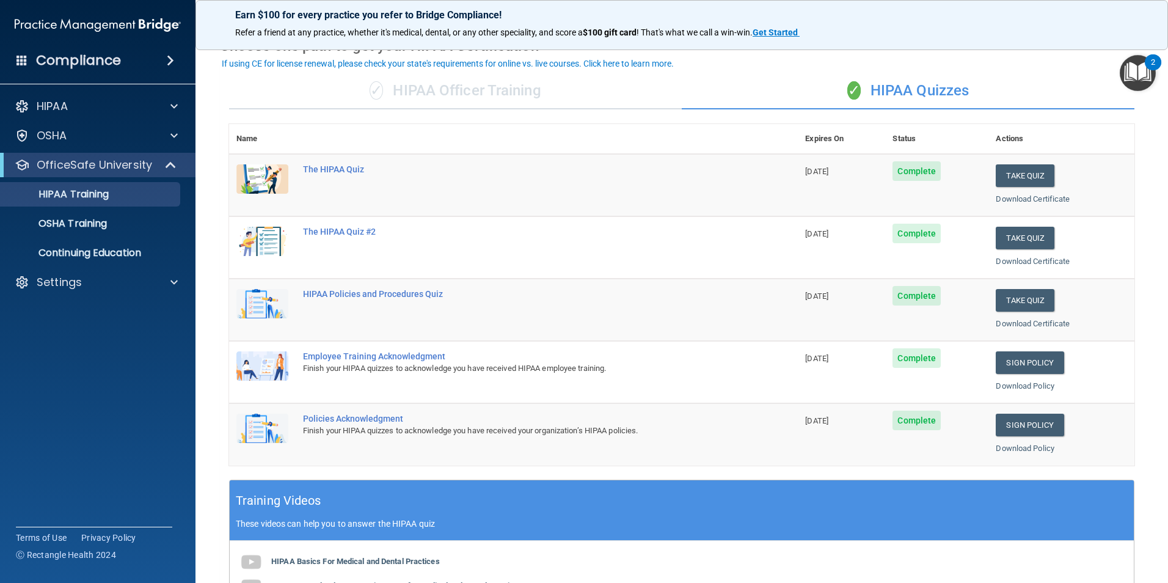
click at [885, 362] on td "Complete" at bounding box center [936, 372] width 103 height 62
click at [904, 354] on span "Complete" at bounding box center [917, 358] width 48 height 20
click at [1020, 353] on link "Sign Policy" at bounding box center [1030, 362] width 68 height 23
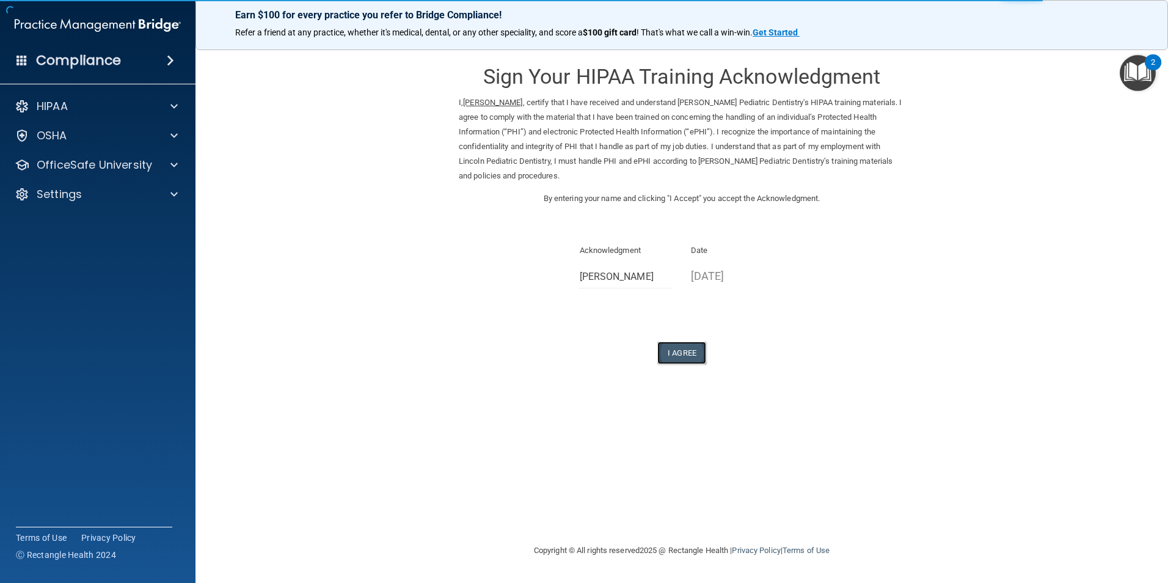
click at [671, 345] on button "I Agree" at bounding box center [681, 353] width 49 height 23
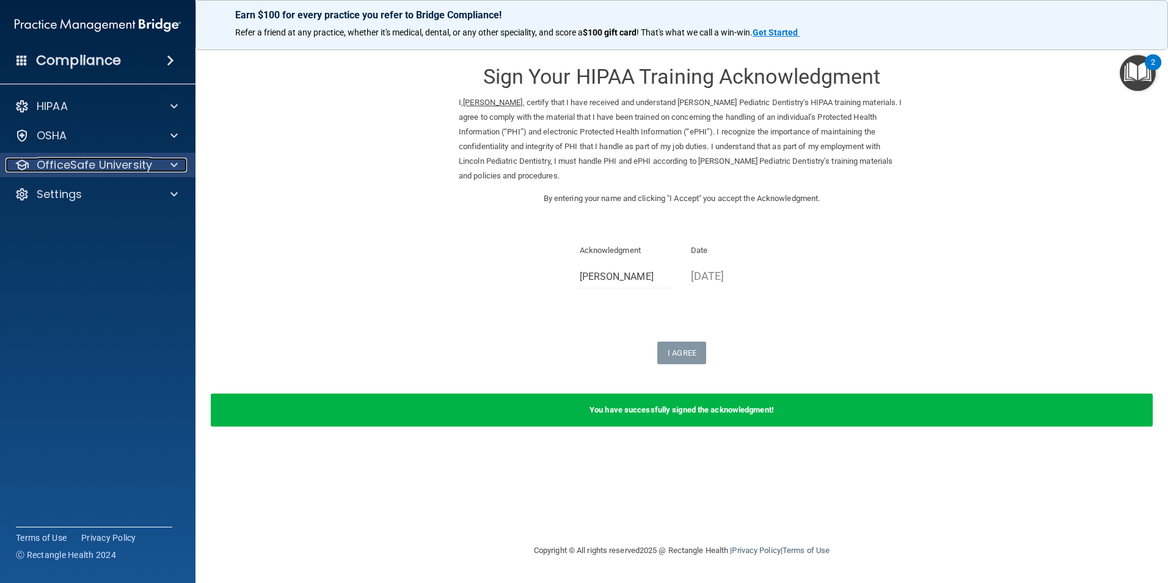
click at [184, 167] on div at bounding box center [172, 165] width 31 height 15
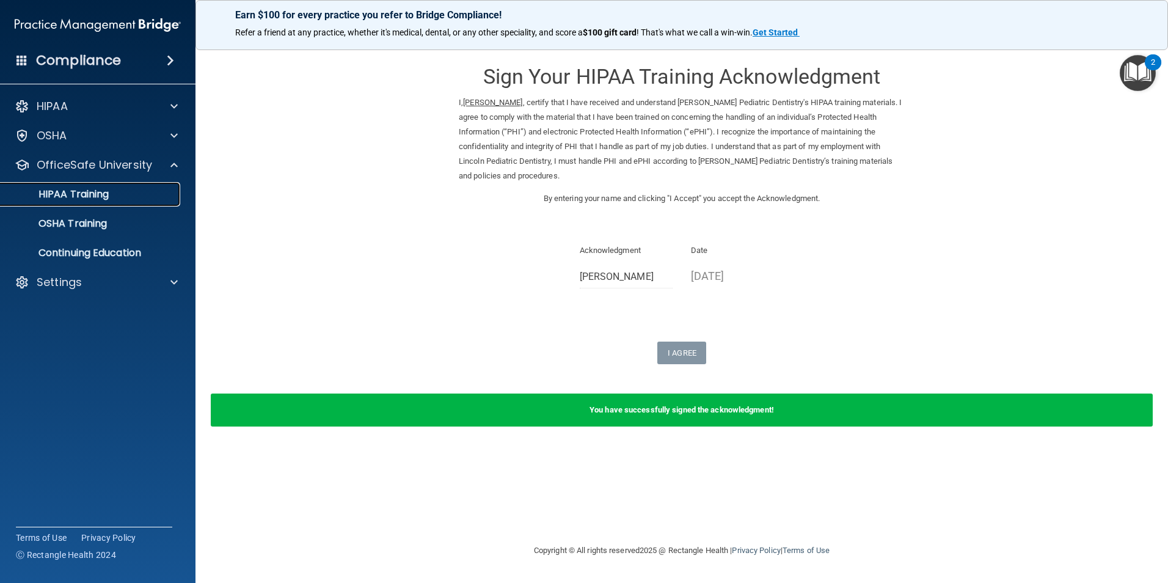
click at [119, 204] on link "HIPAA Training" at bounding box center [84, 194] width 192 height 24
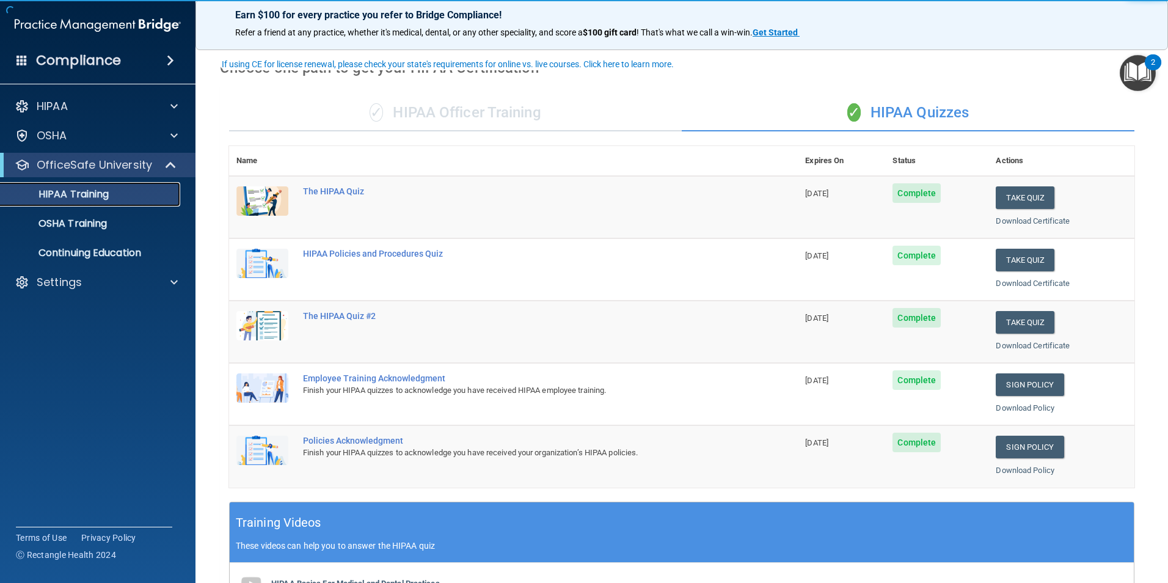
scroll to position [61, 0]
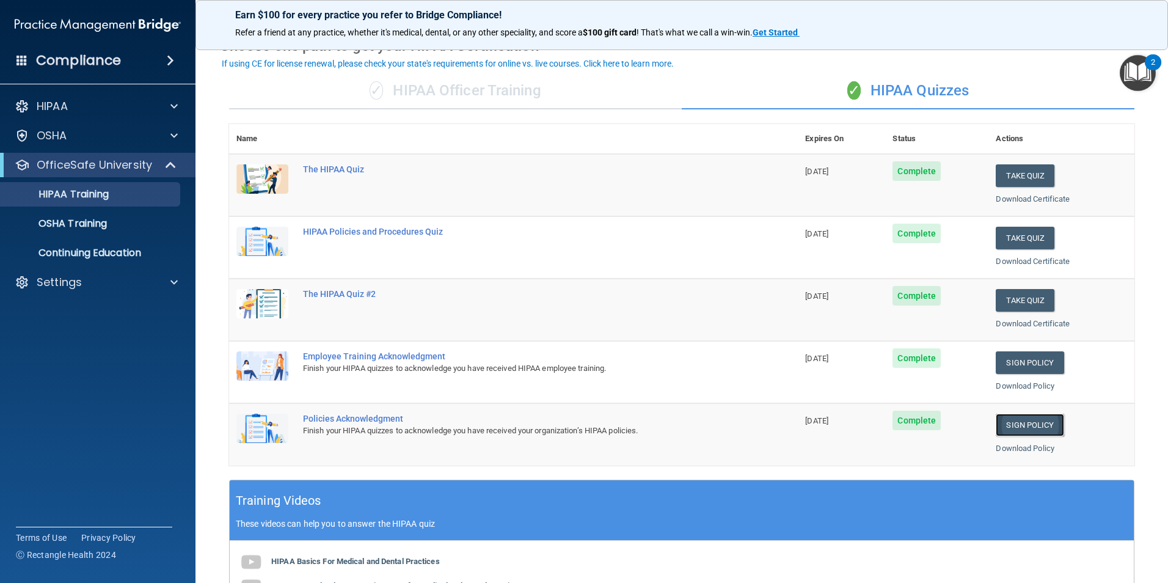
click at [1014, 417] on link "Sign Policy" at bounding box center [1030, 425] width 68 height 23
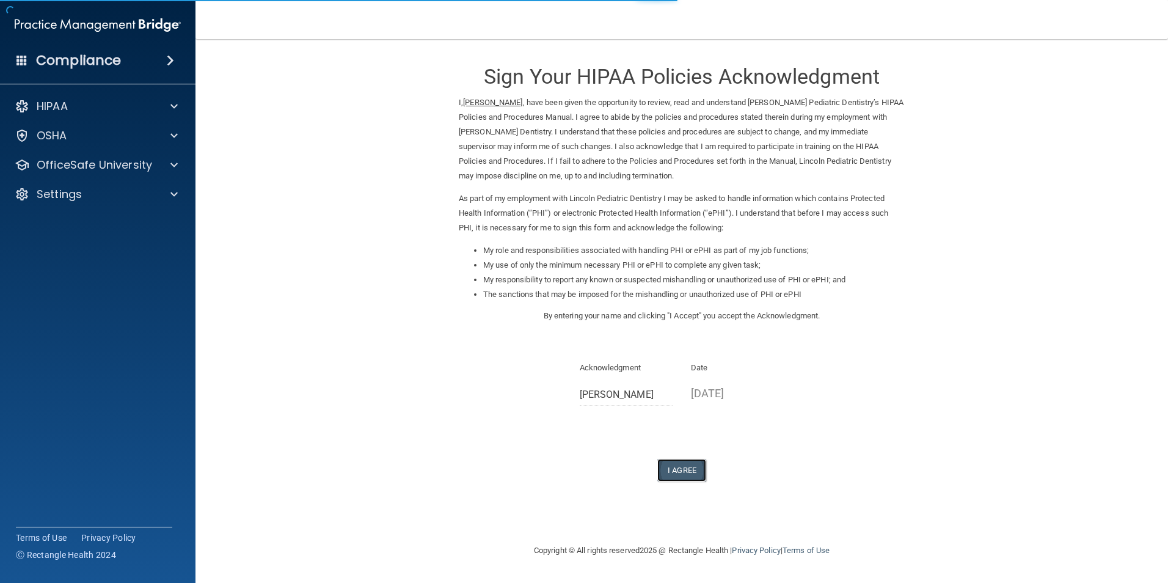
click at [684, 471] on button "I Agree" at bounding box center [681, 470] width 49 height 23
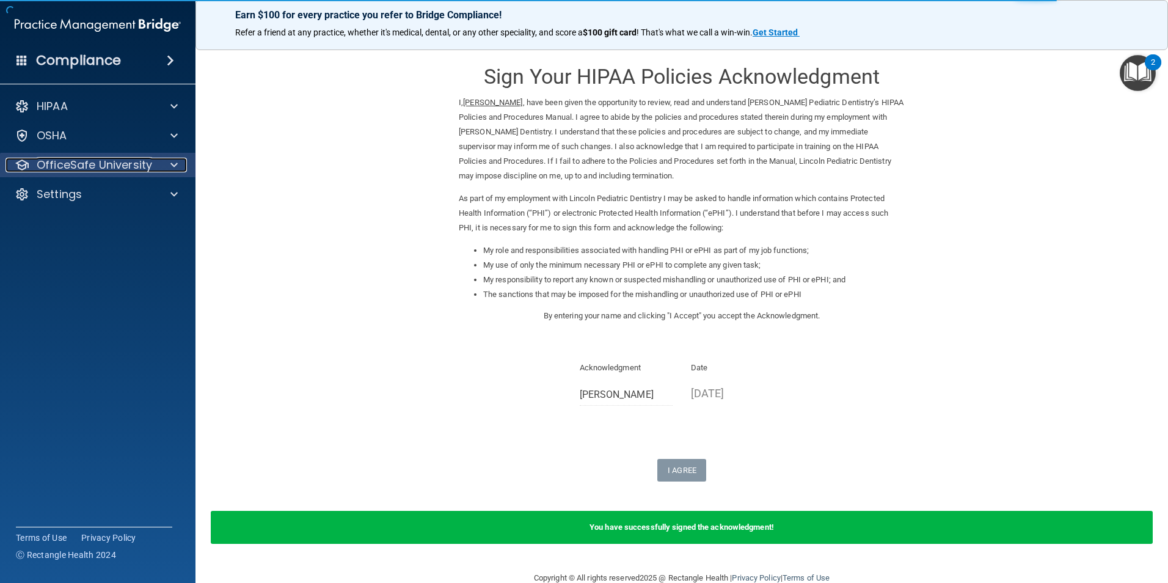
click at [172, 165] on span at bounding box center [173, 165] width 7 height 15
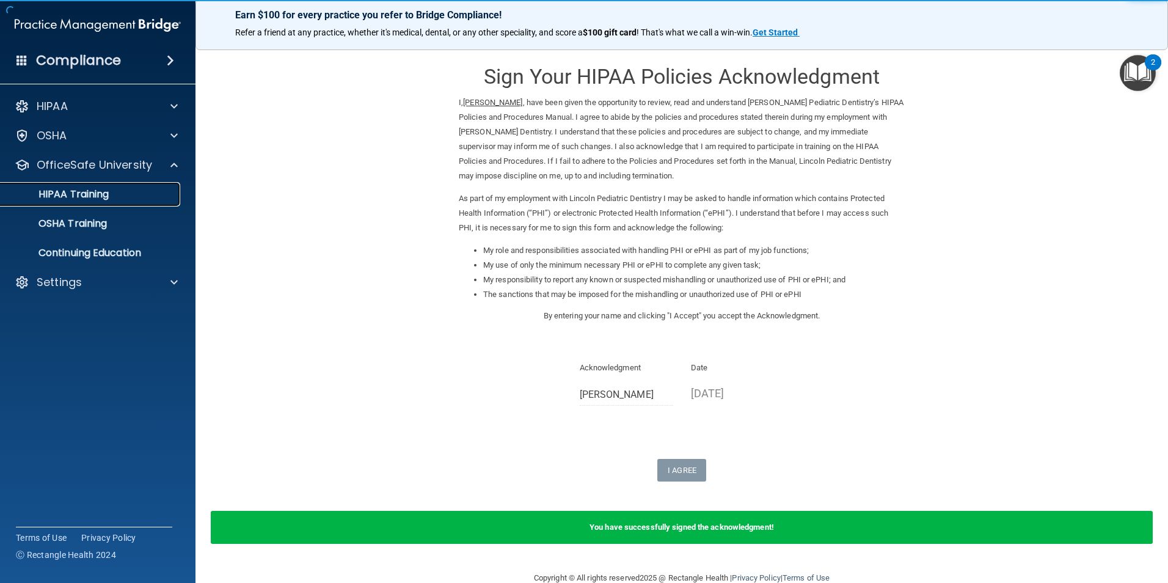
click at [103, 200] on p "HIPAA Training" at bounding box center [58, 194] width 101 height 12
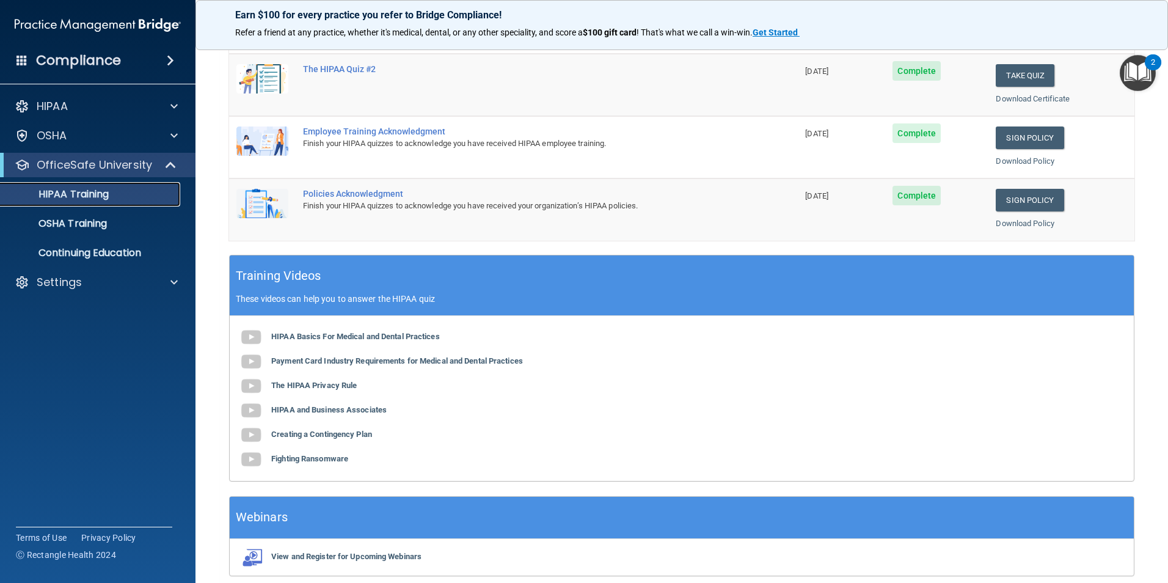
scroll to position [154, 0]
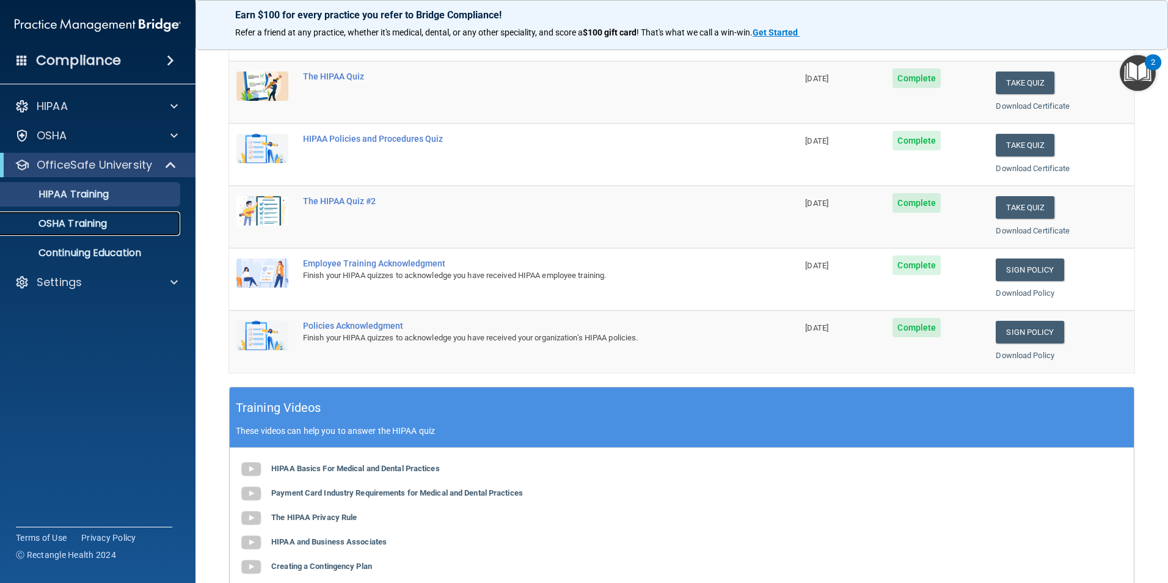
click at [130, 235] on link "OSHA Training" at bounding box center [84, 223] width 192 height 24
